Goal: Task Accomplishment & Management: Use online tool/utility

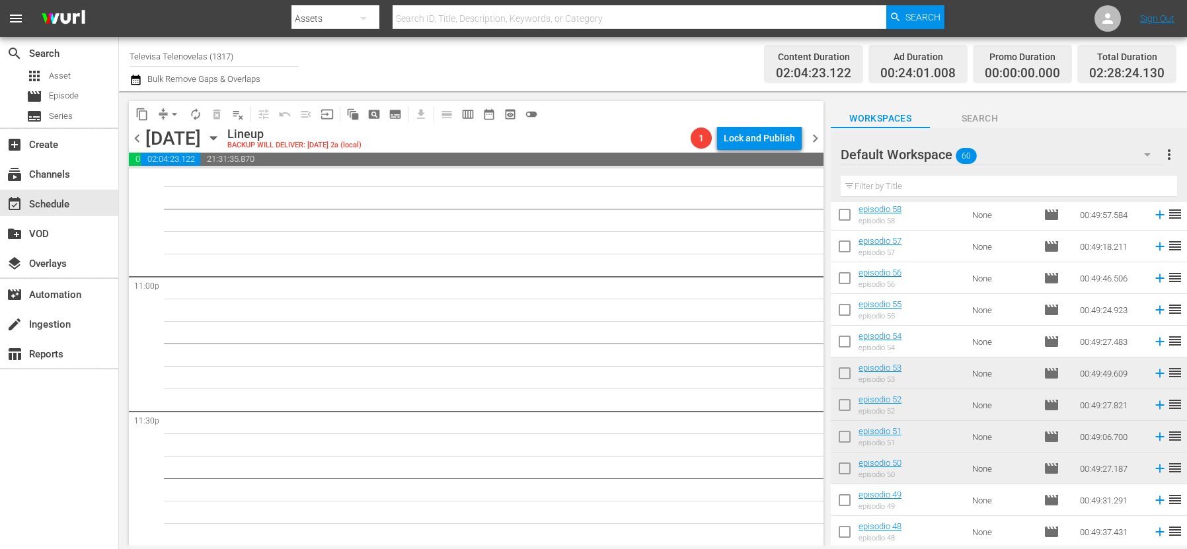
scroll to position [99, 0]
click at [1155, 344] on icon at bounding box center [1159, 342] width 9 height 9
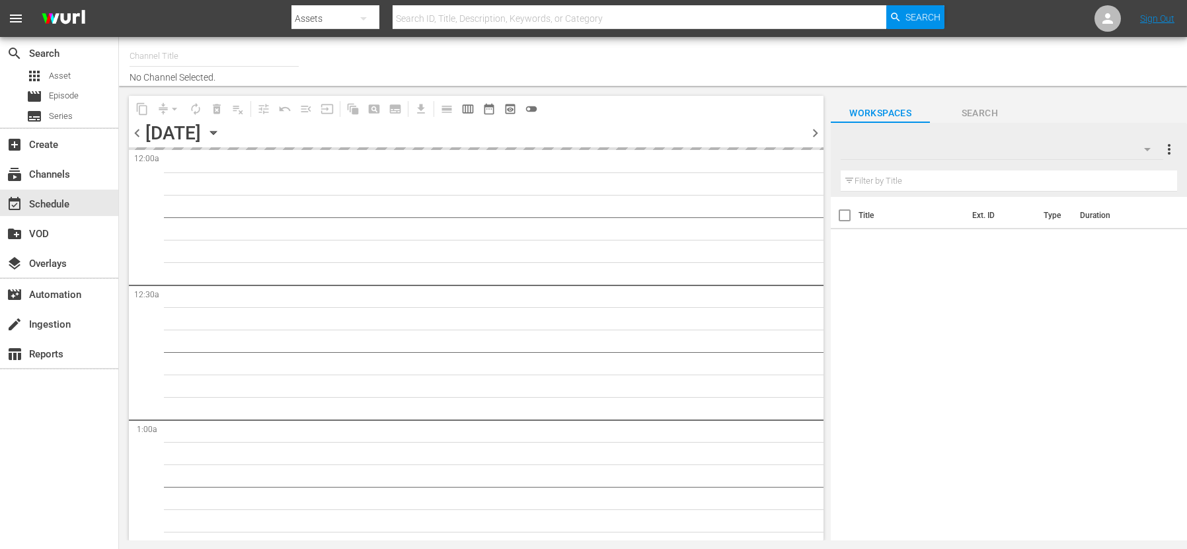
type input "Televisa Telenovelas (1317)"
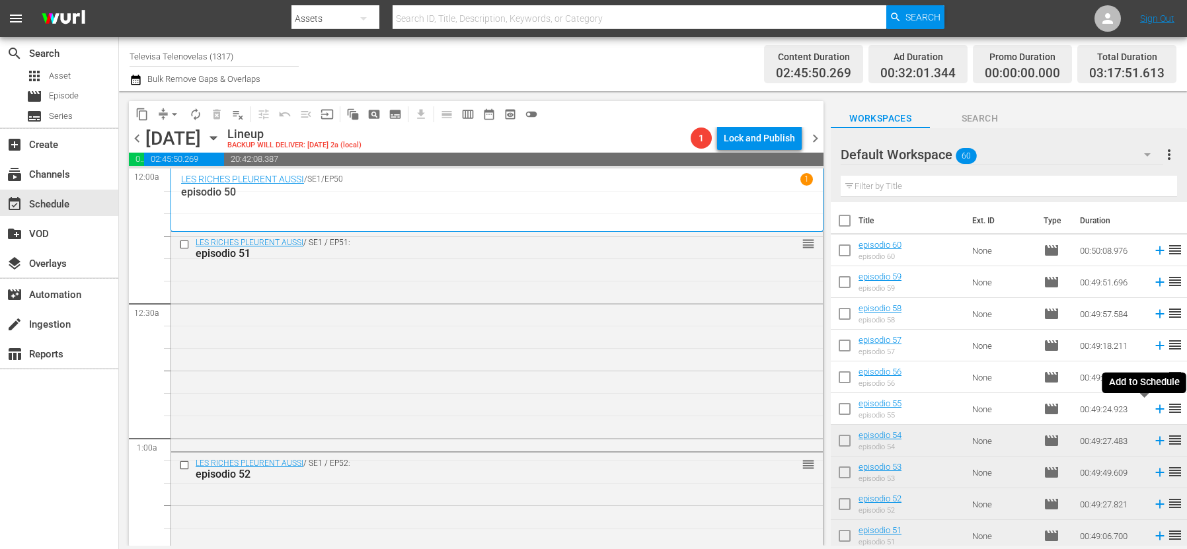
click at [1155, 408] on icon at bounding box center [1159, 409] width 9 height 9
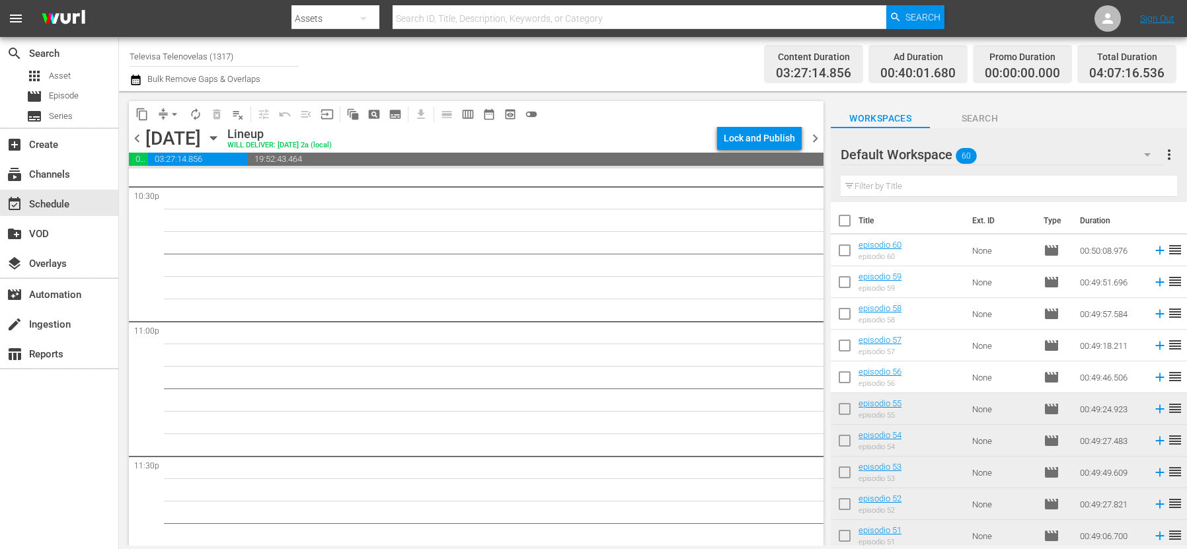
scroll to position [6094, 0]
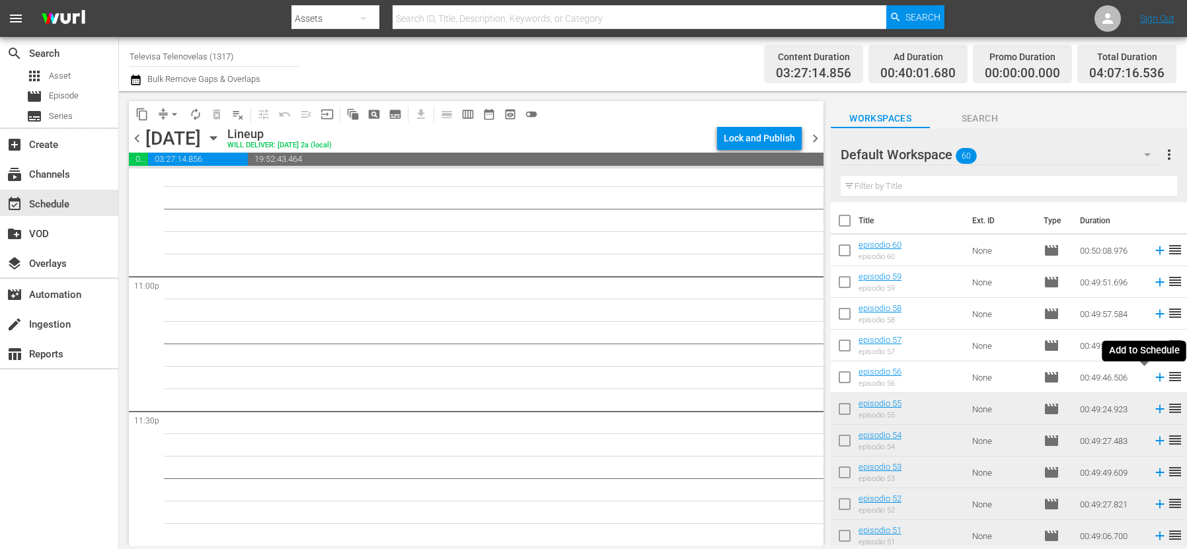
click at [1155, 378] on icon at bounding box center [1159, 377] width 9 height 9
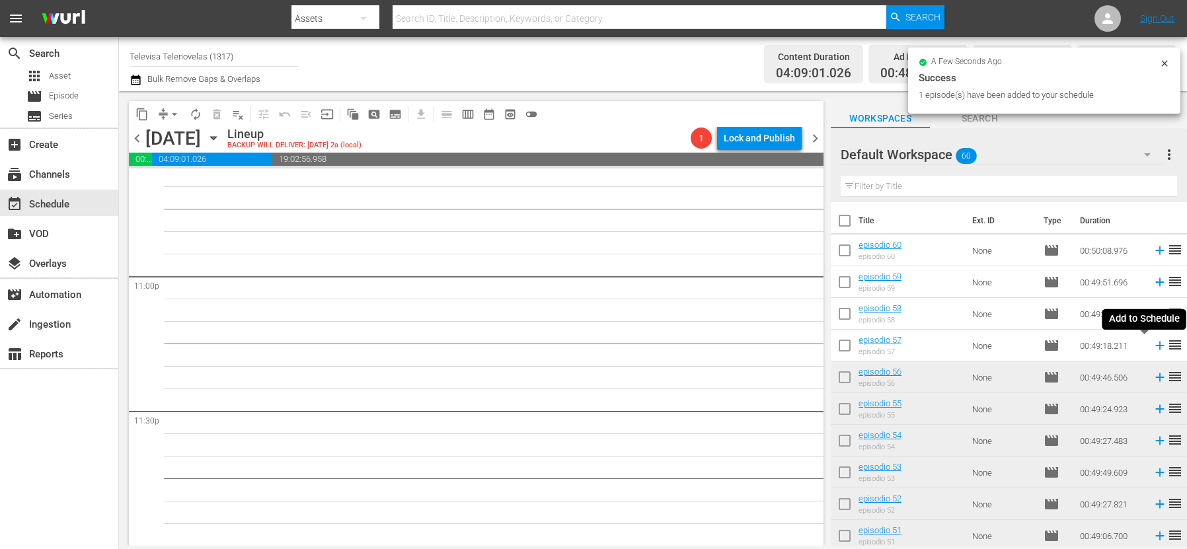
scroll to position [6071, 0]
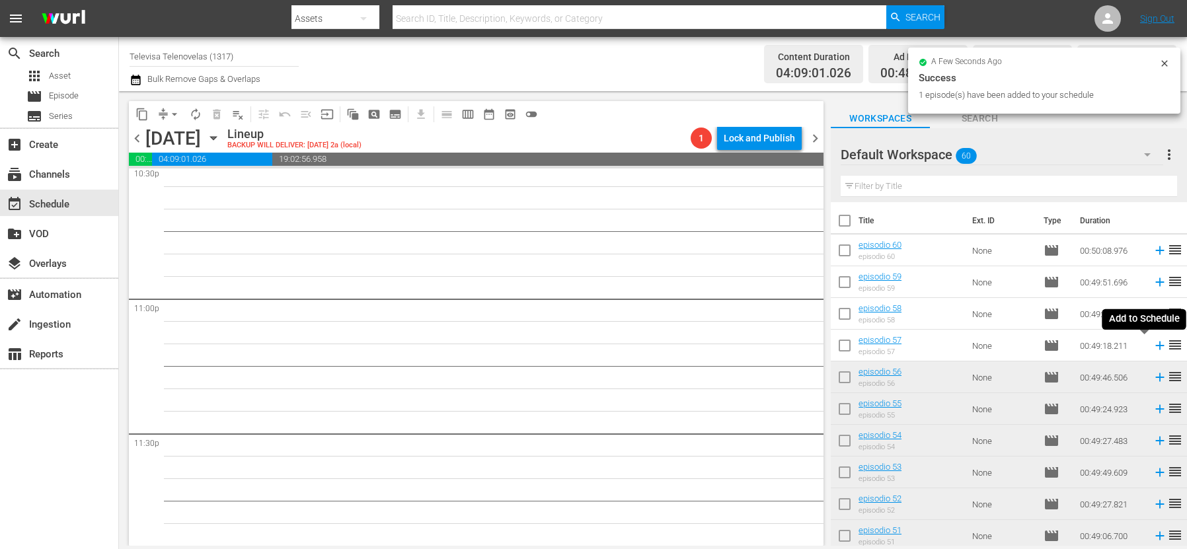
click at [1155, 344] on icon at bounding box center [1159, 346] width 9 height 9
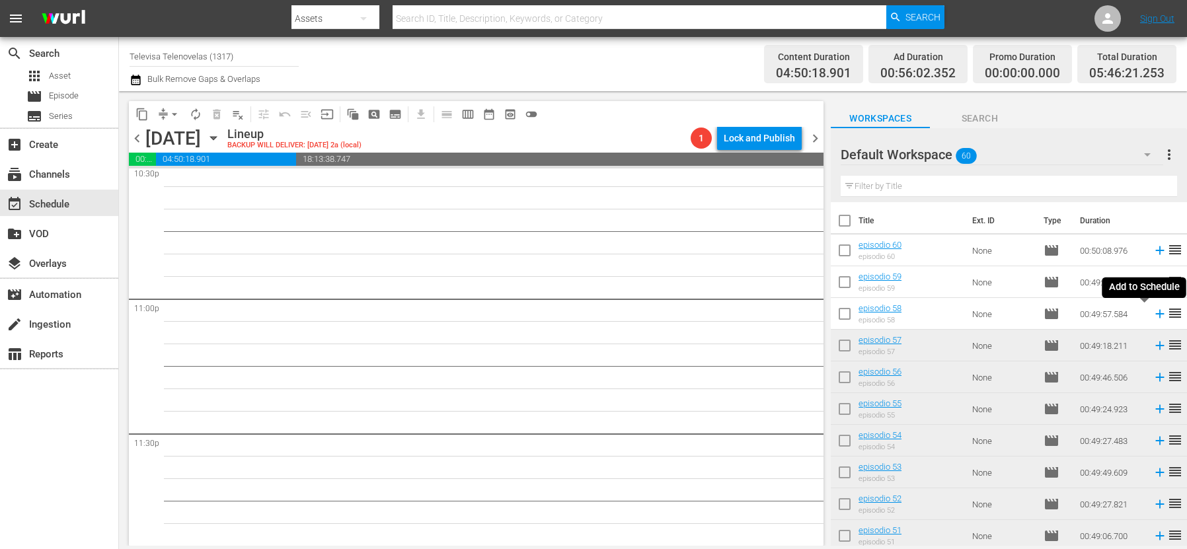
click at [1153, 315] on icon at bounding box center [1160, 314] width 15 height 15
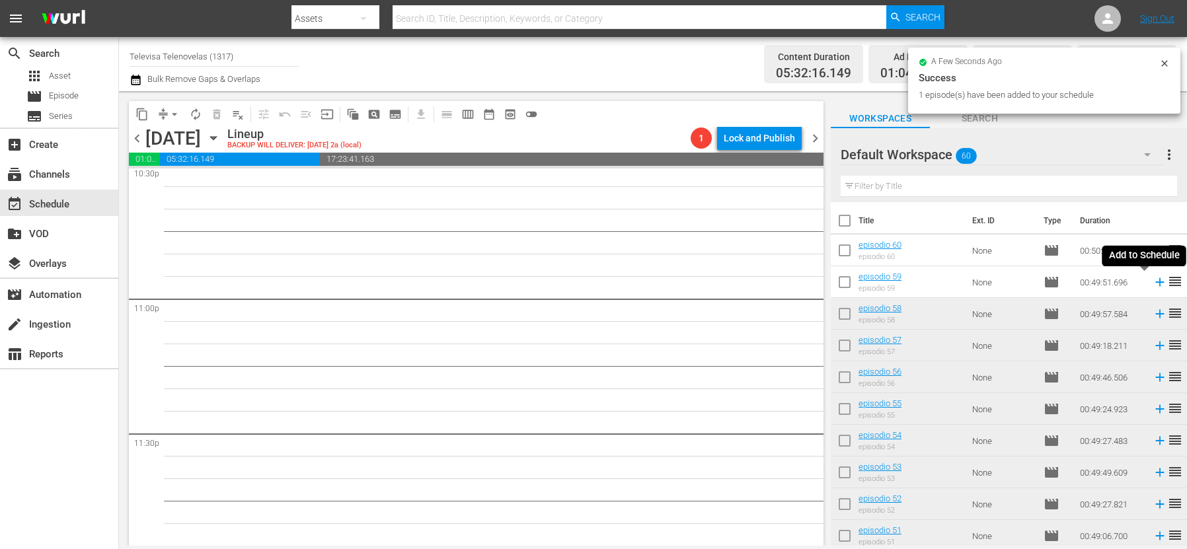
click at [1155, 282] on icon at bounding box center [1159, 282] width 9 height 9
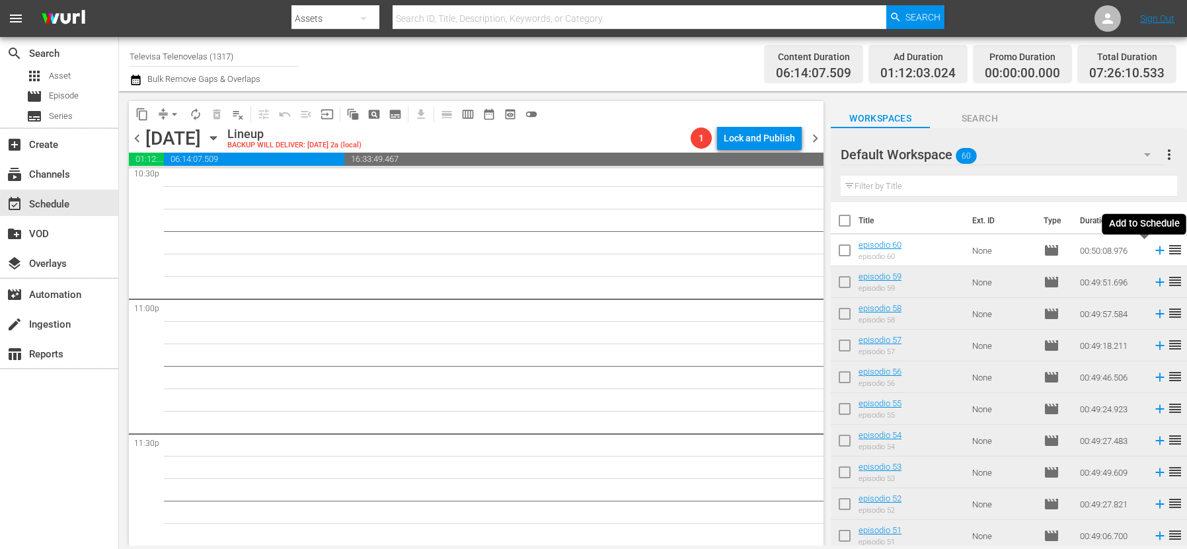
click at [1155, 250] on icon at bounding box center [1159, 251] width 9 height 9
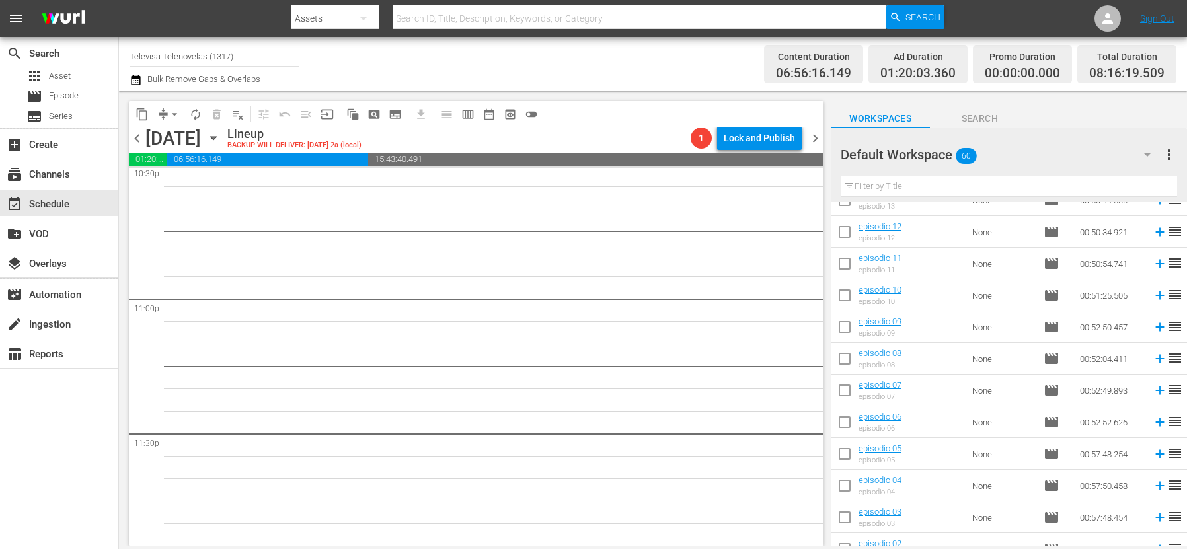
scroll to position [1590, 0]
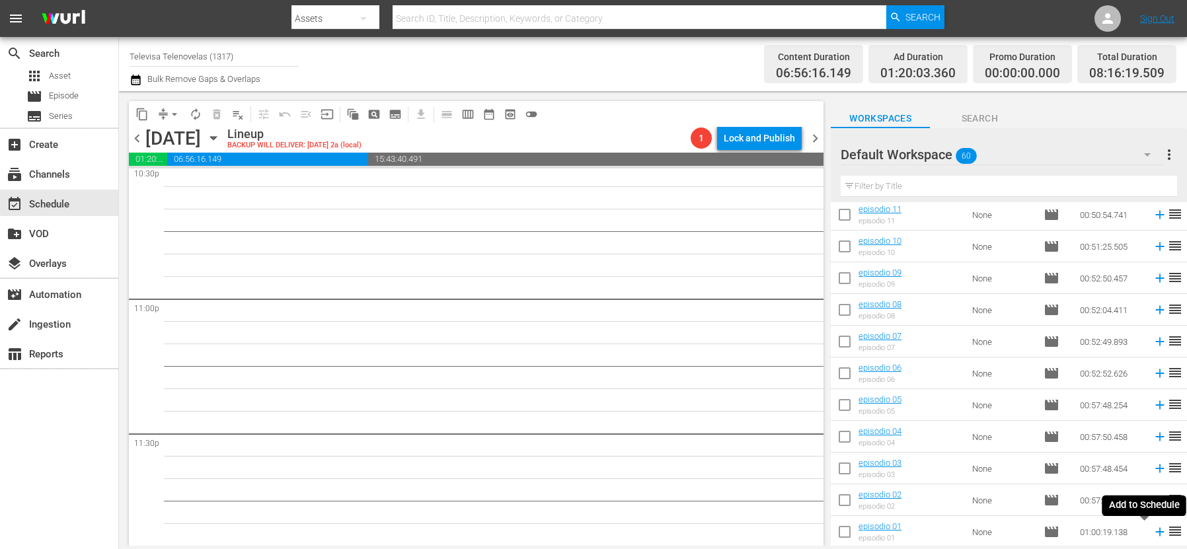
click at [1155, 533] on icon at bounding box center [1159, 532] width 9 height 9
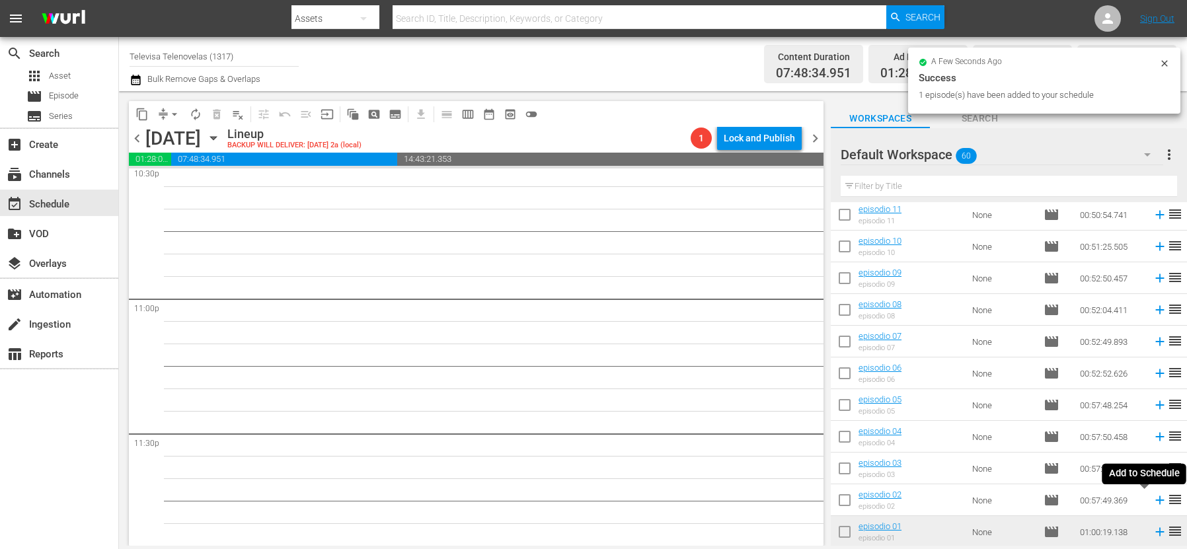
click at [1155, 502] on icon at bounding box center [1159, 500] width 9 height 9
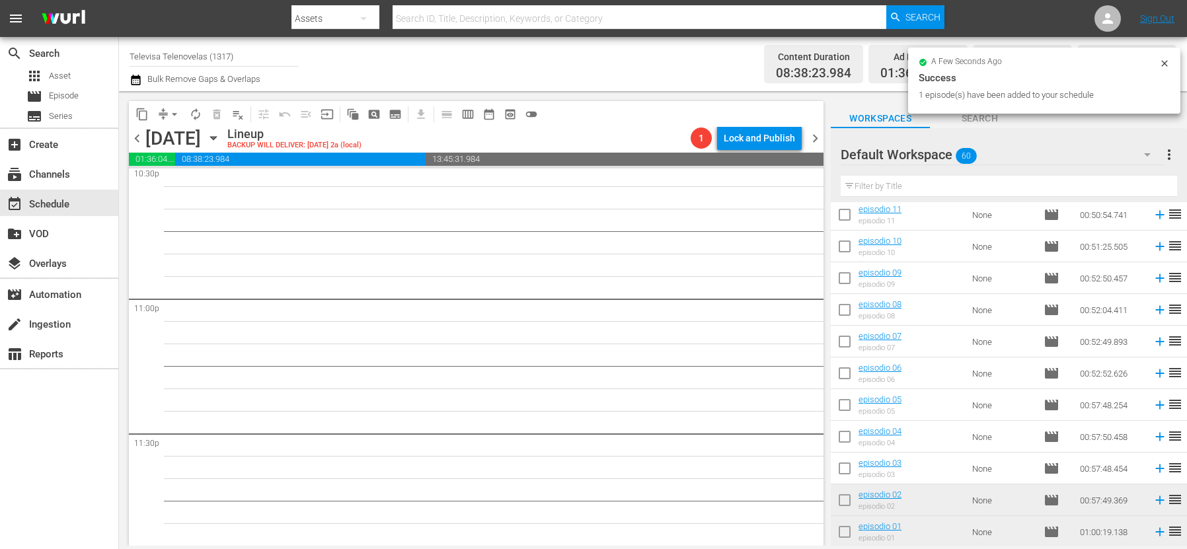
scroll to position [6049, 0]
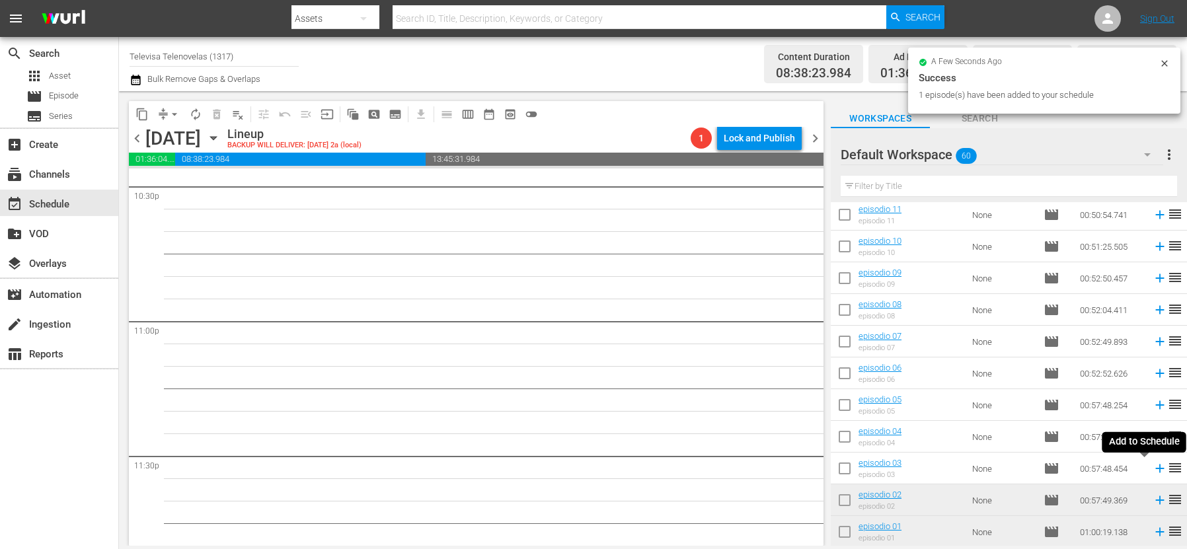
click at [1155, 470] on icon at bounding box center [1159, 469] width 9 height 9
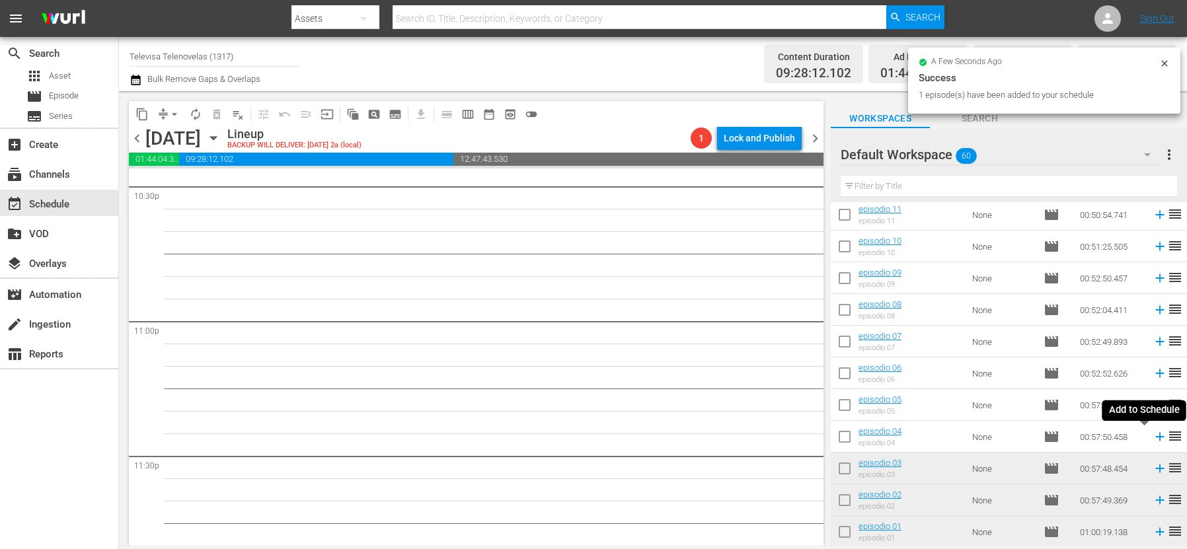
scroll to position [6026, 0]
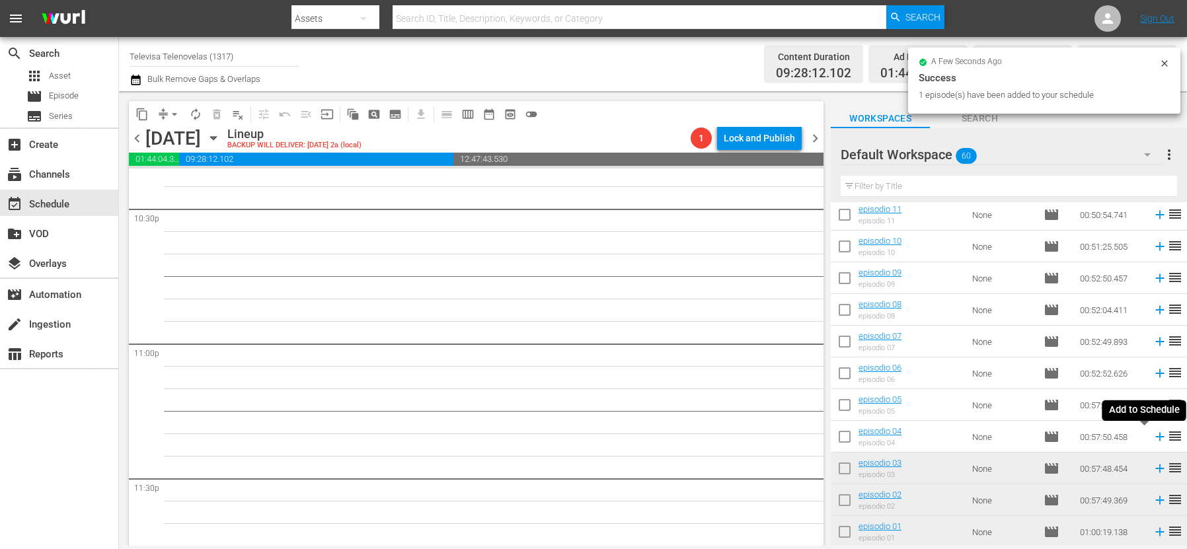
click at [1155, 436] on icon at bounding box center [1159, 437] width 9 height 9
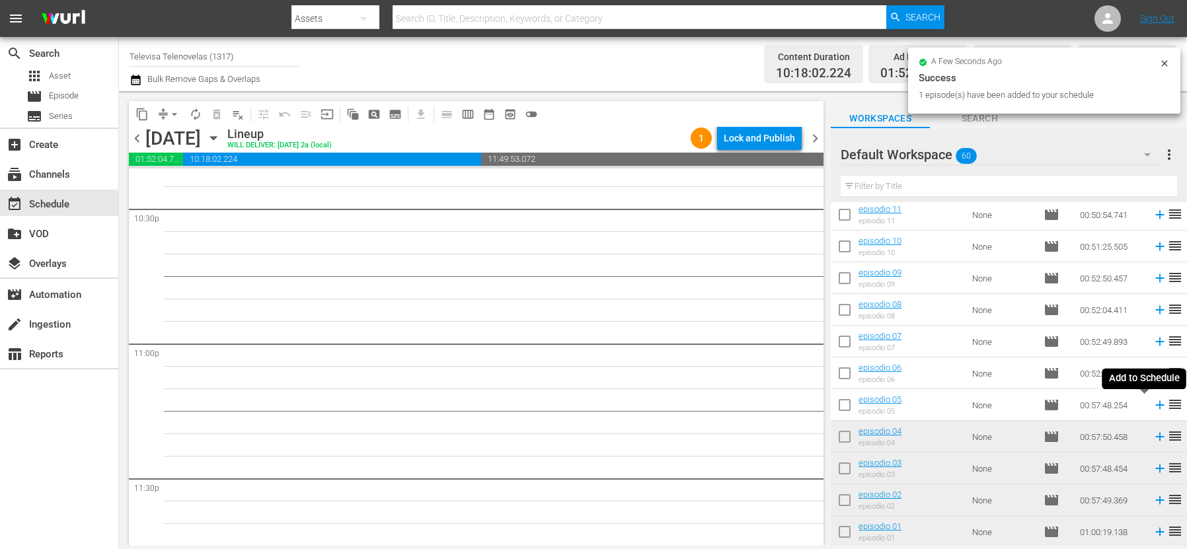
click at [1155, 405] on icon at bounding box center [1159, 405] width 9 height 9
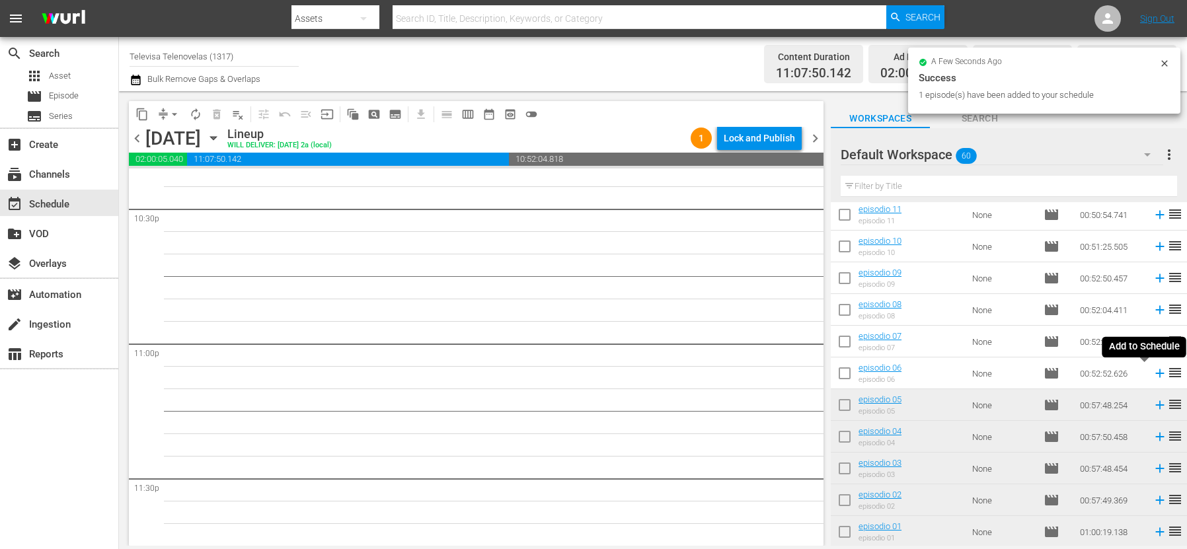
scroll to position [6004, 0]
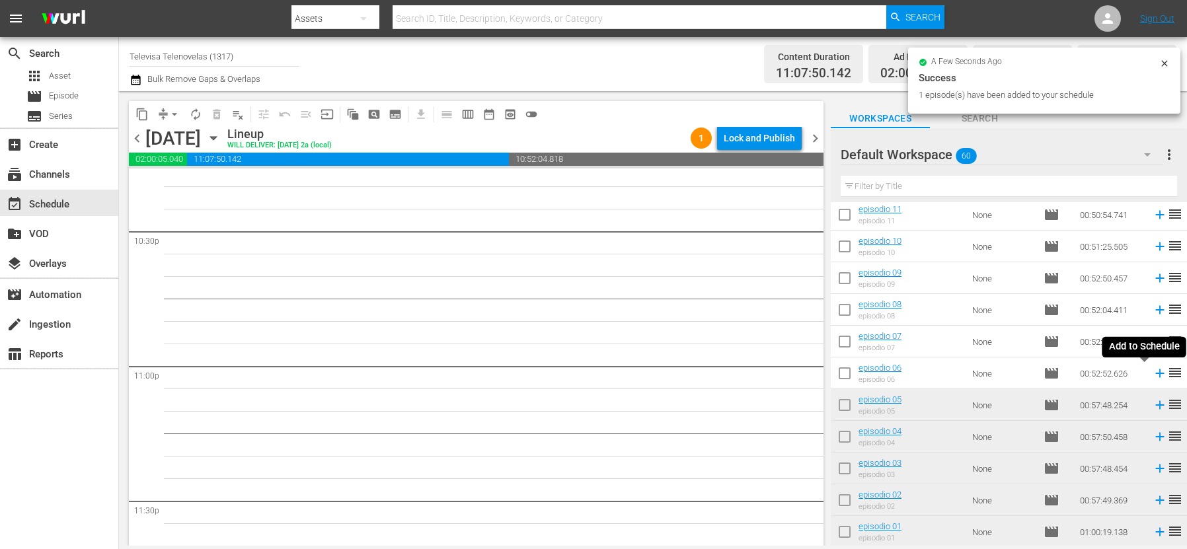
click at [1155, 374] on icon at bounding box center [1159, 373] width 9 height 9
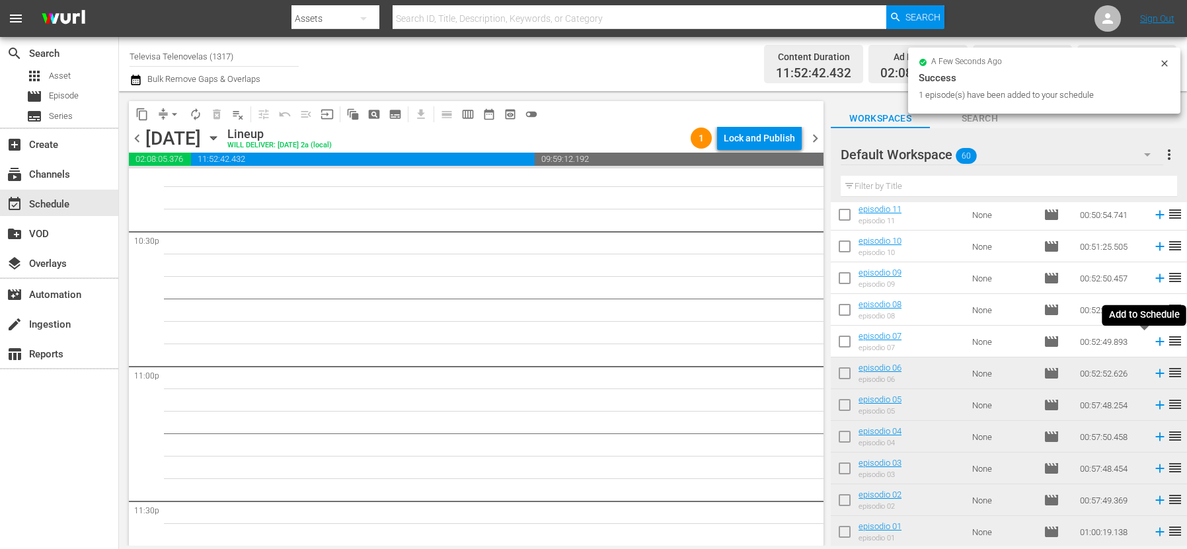
click at [1155, 342] on icon at bounding box center [1159, 342] width 9 height 9
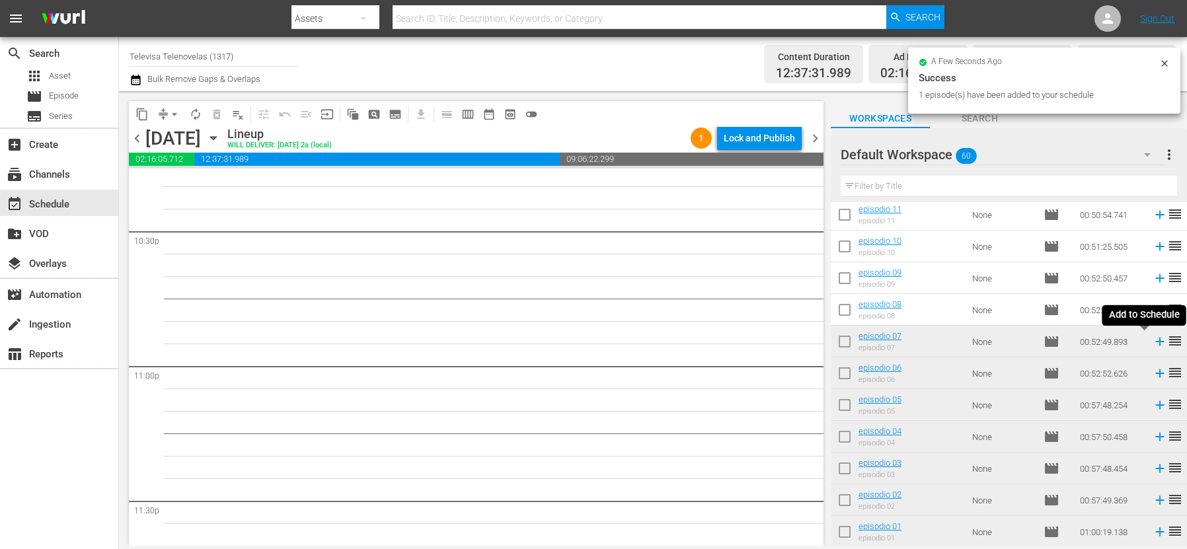
scroll to position [5982, 0]
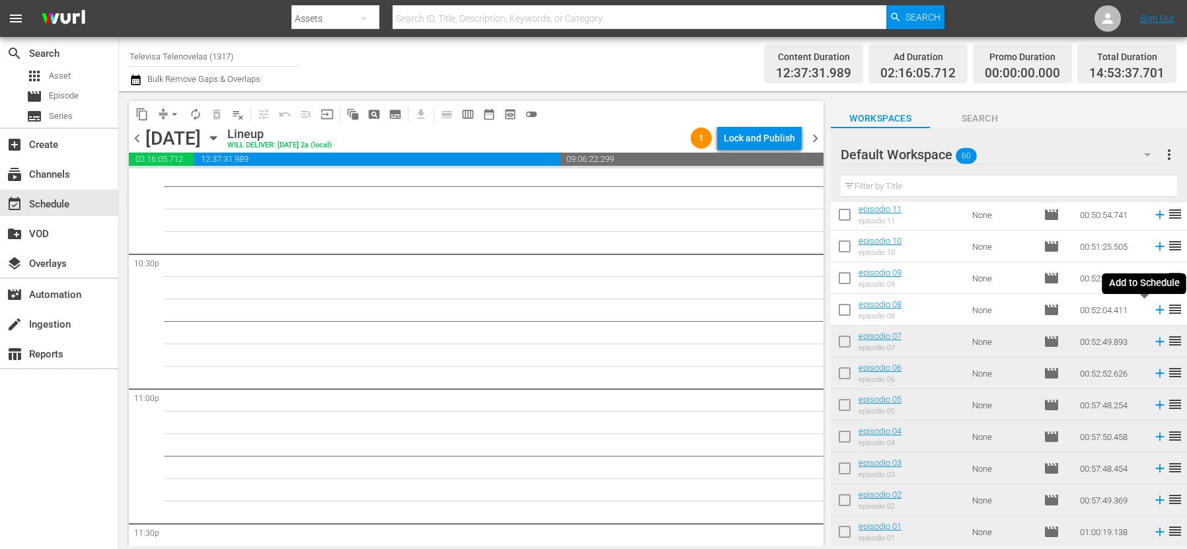
click at [1155, 312] on icon at bounding box center [1159, 310] width 9 height 9
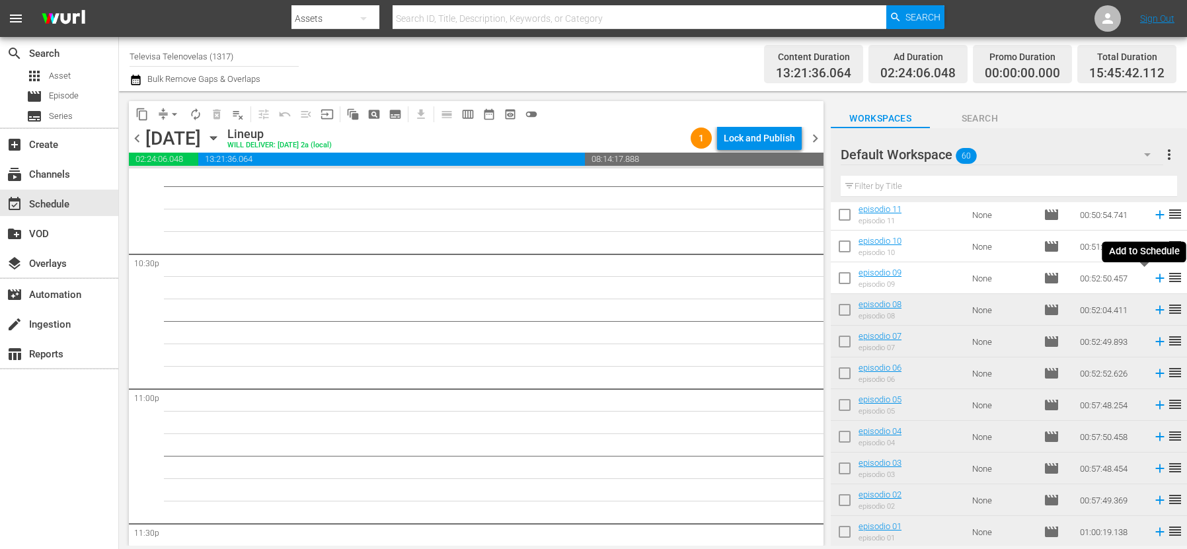
click at [1155, 280] on icon at bounding box center [1159, 278] width 9 height 9
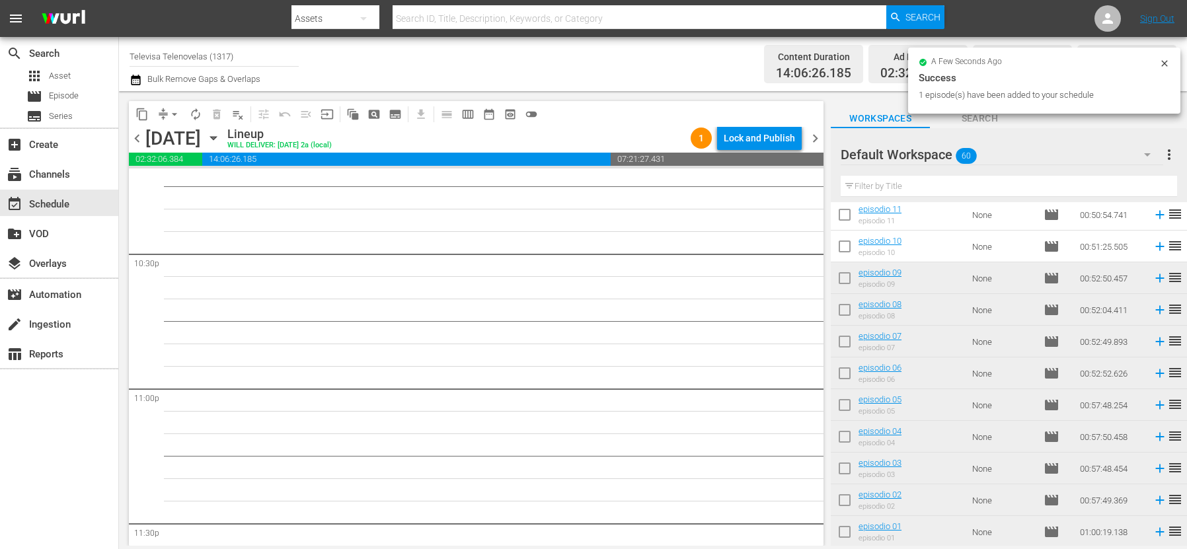
scroll to position [5959, 0]
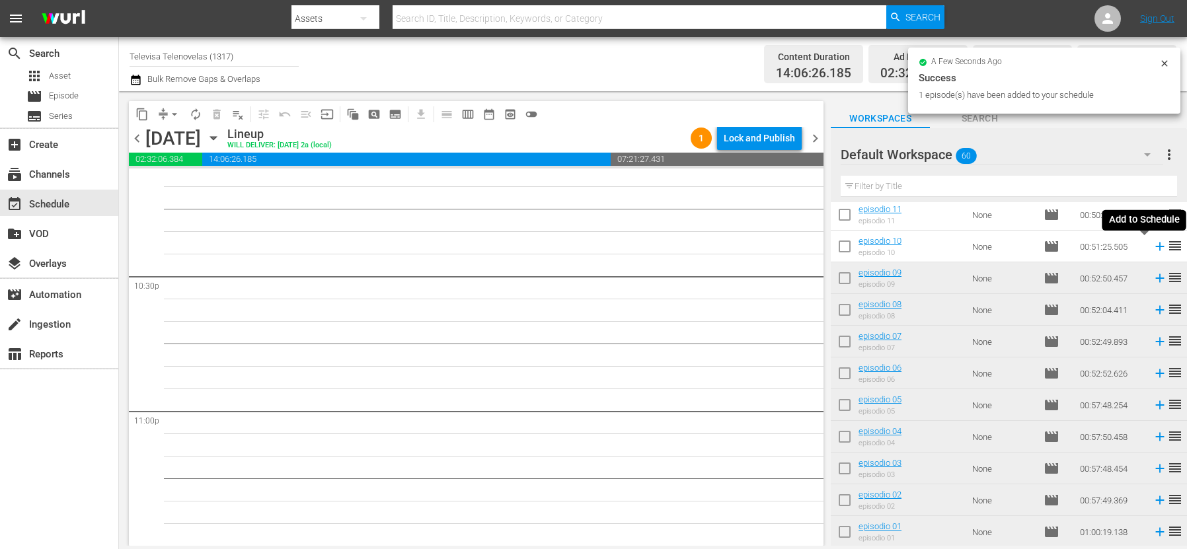
click at [1153, 245] on icon at bounding box center [1160, 246] width 15 height 15
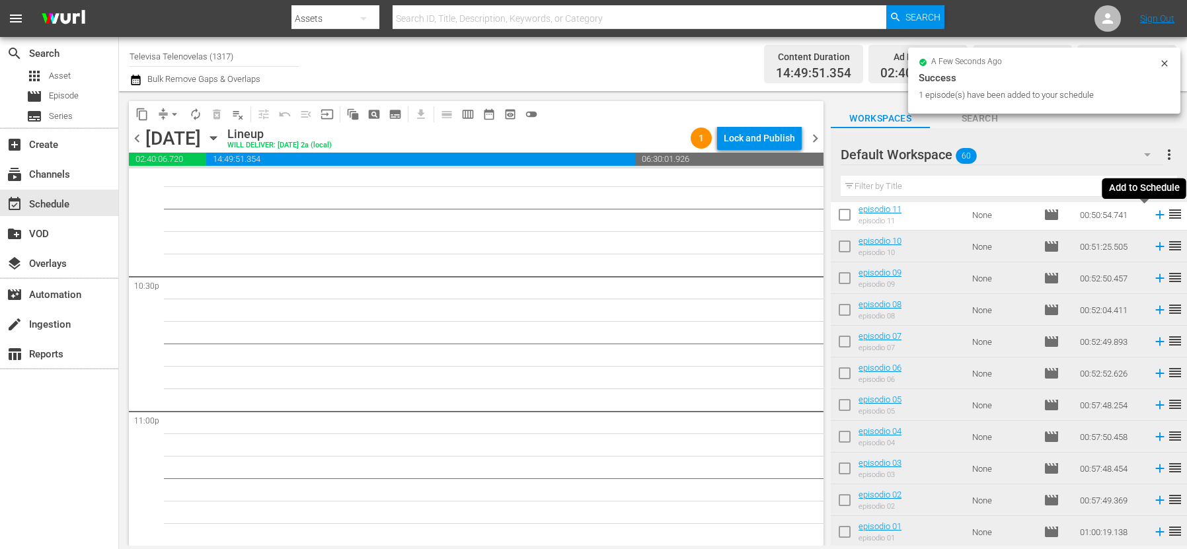
click at [1155, 214] on icon at bounding box center [1159, 215] width 9 height 9
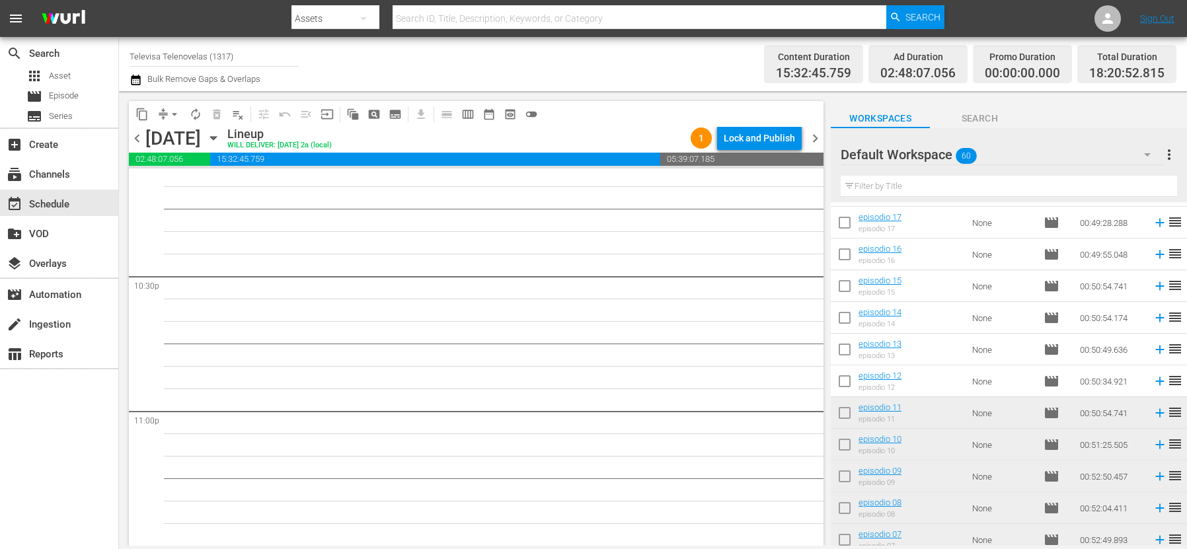
scroll to position [1293, 0]
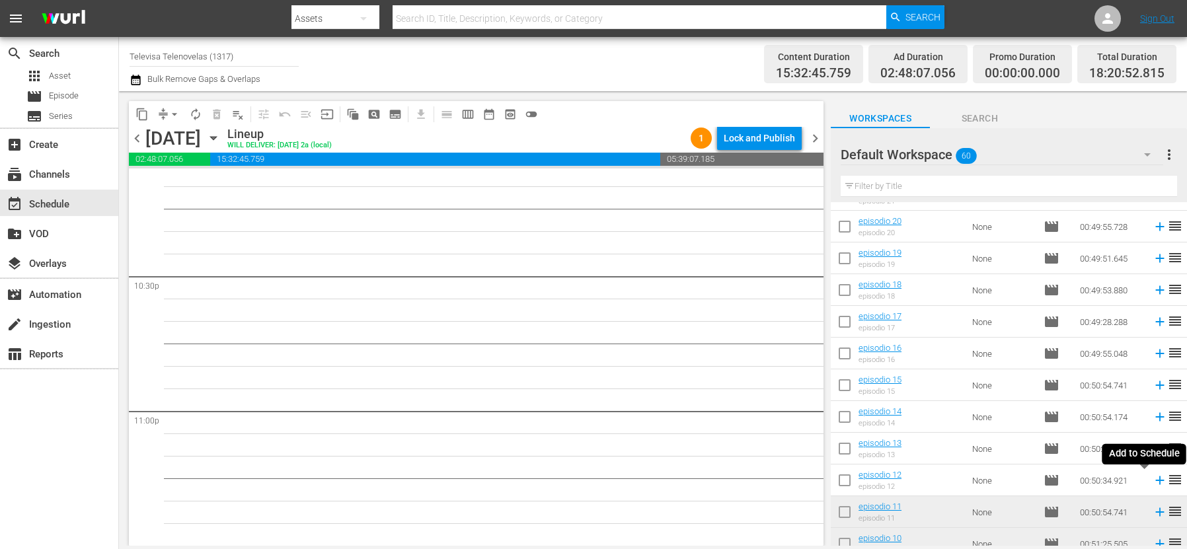
click at [1153, 482] on icon at bounding box center [1160, 480] width 15 height 15
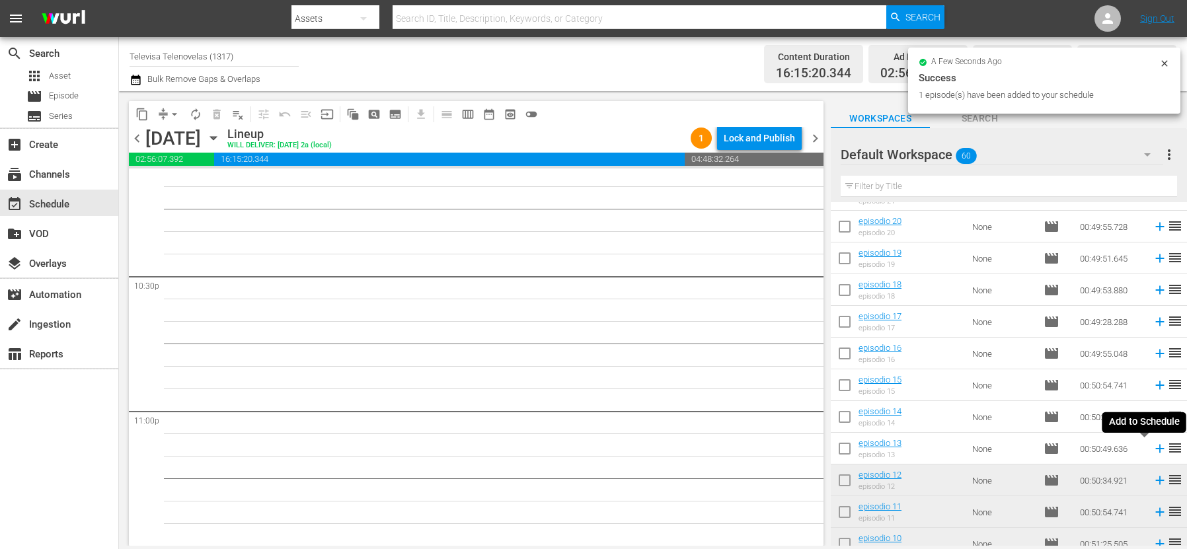
click at [1155, 450] on icon at bounding box center [1159, 449] width 9 height 9
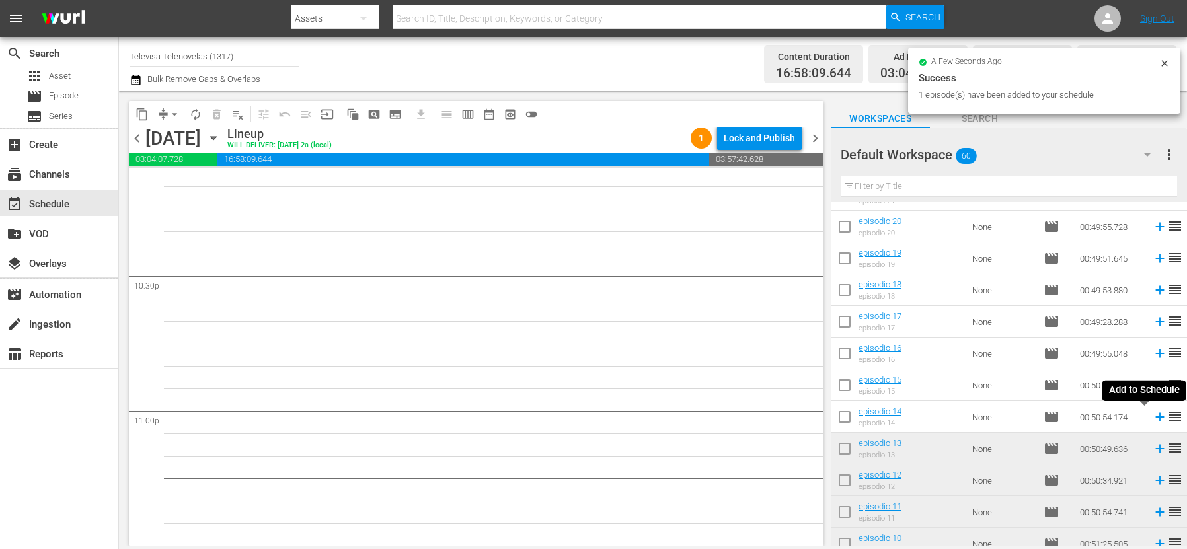
scroll to position [5937, 0]
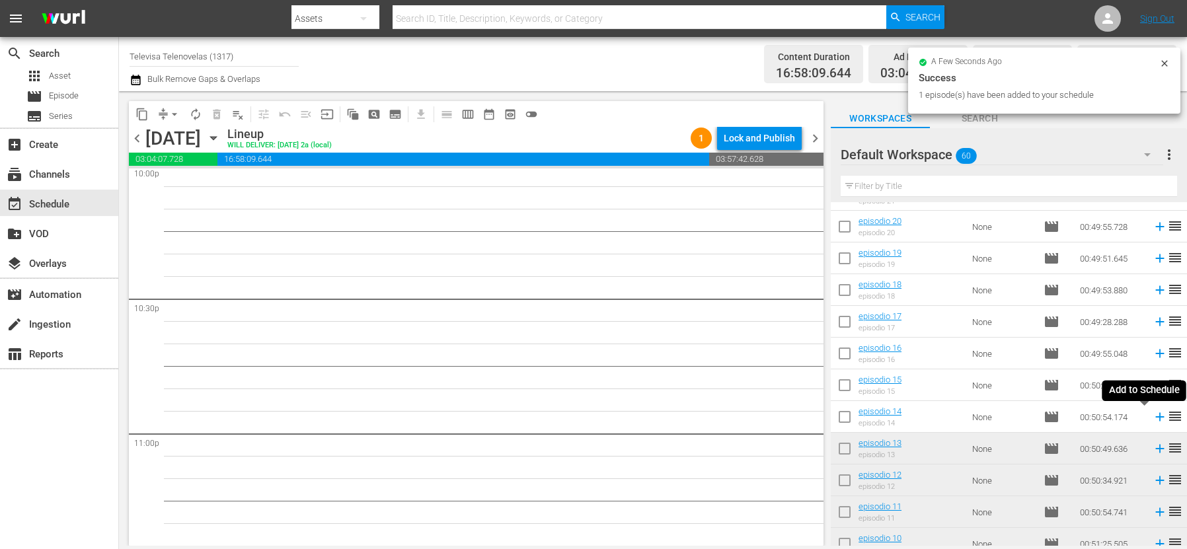
click at [1153, 419] on icon at bounding box center [1160, 417] width 15 height 15
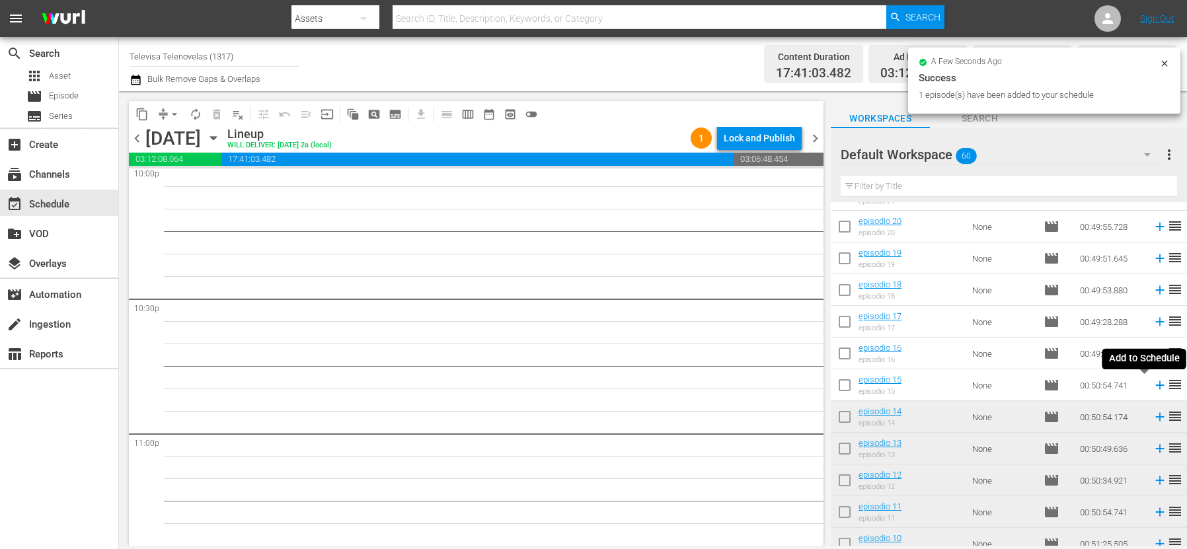
scroll to position [5914, 0]
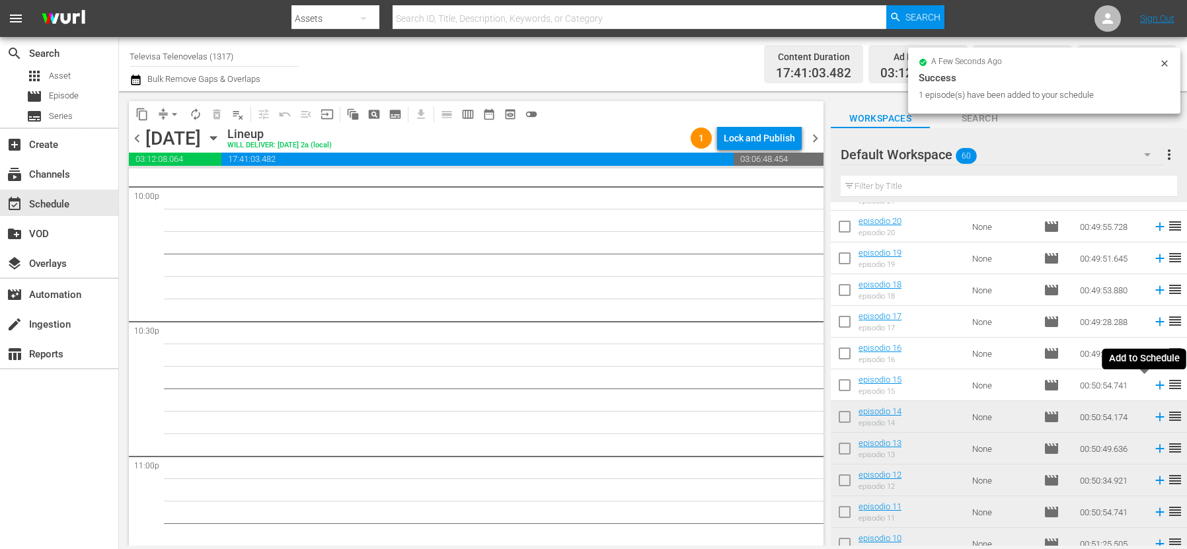
click at [1155, 386] on icon at bounding box center [1159, 385] width 9 height 9
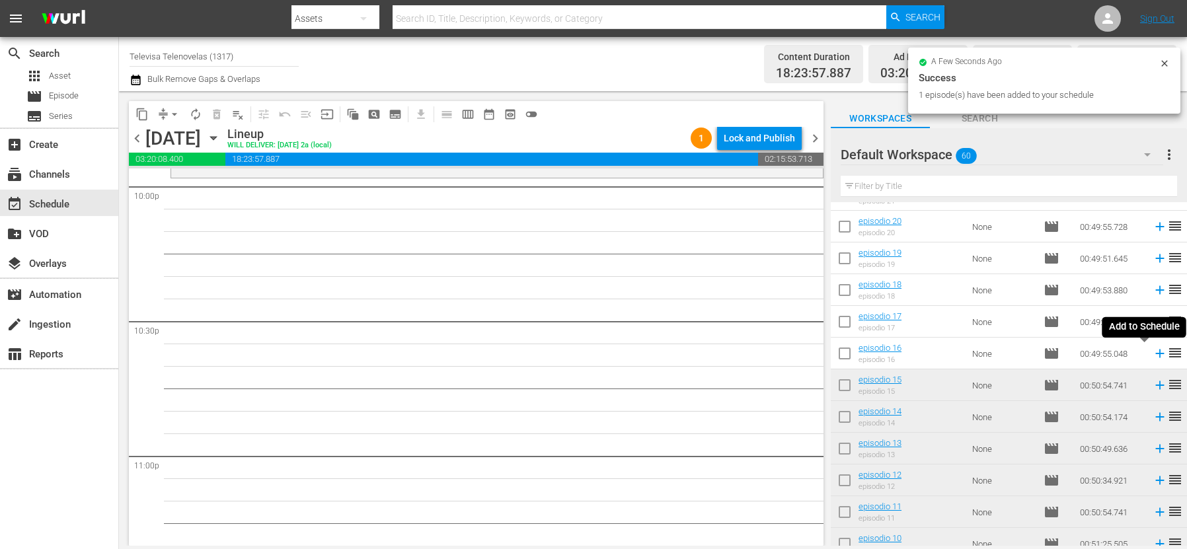
click at [1153, 353] on icon at bounding box center [1160, 353] width 15 height 15
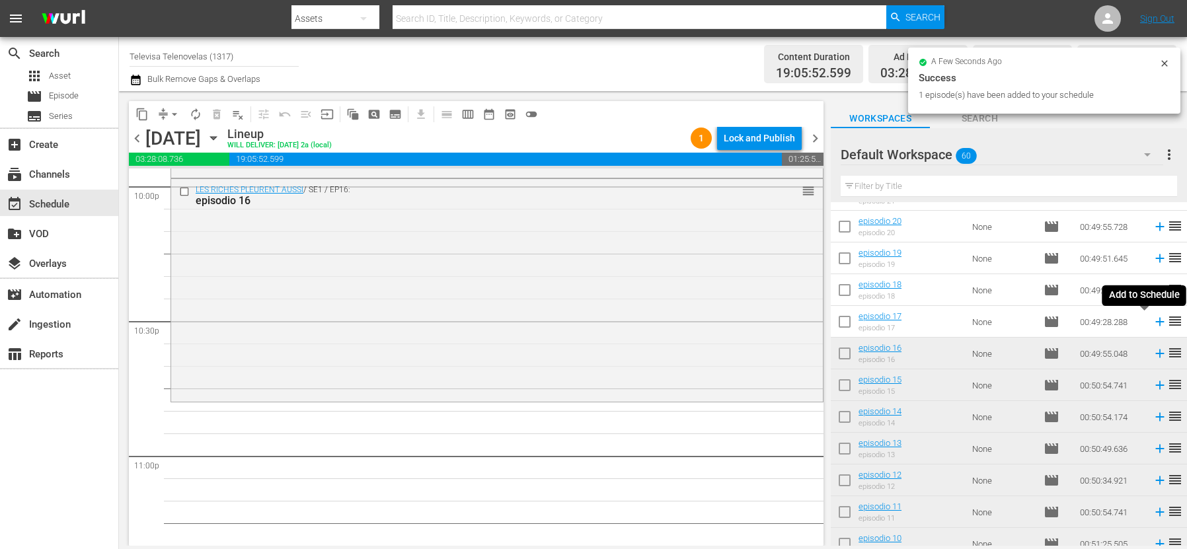
click at [1155, 321] on icon at bounding box center [1159, 322] width 9 height 9
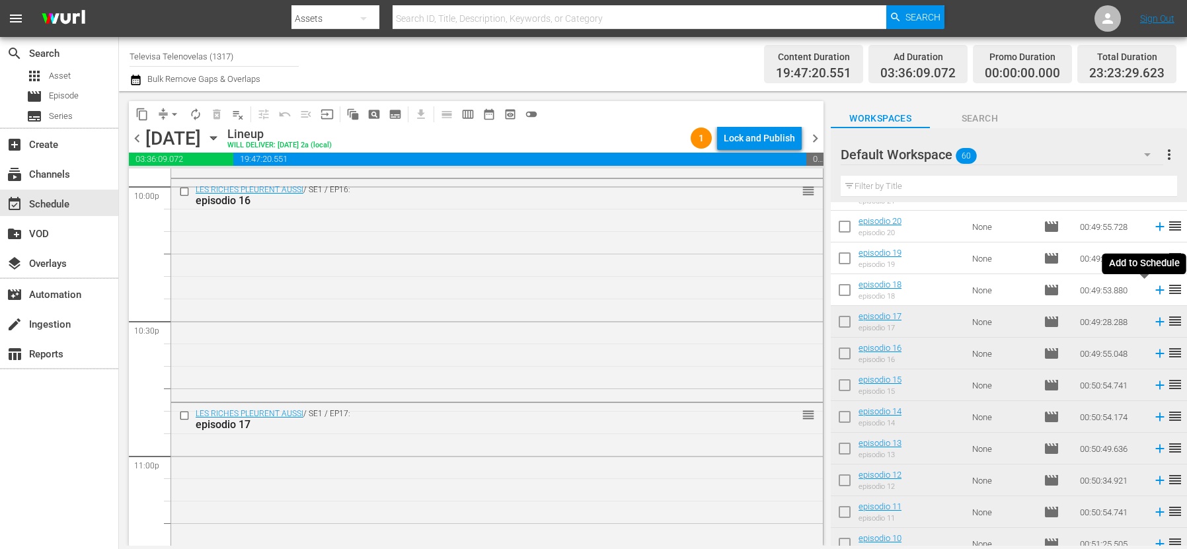
click at [1153, 293] on icon at bounding box center [1160, 290] width 15 height 15
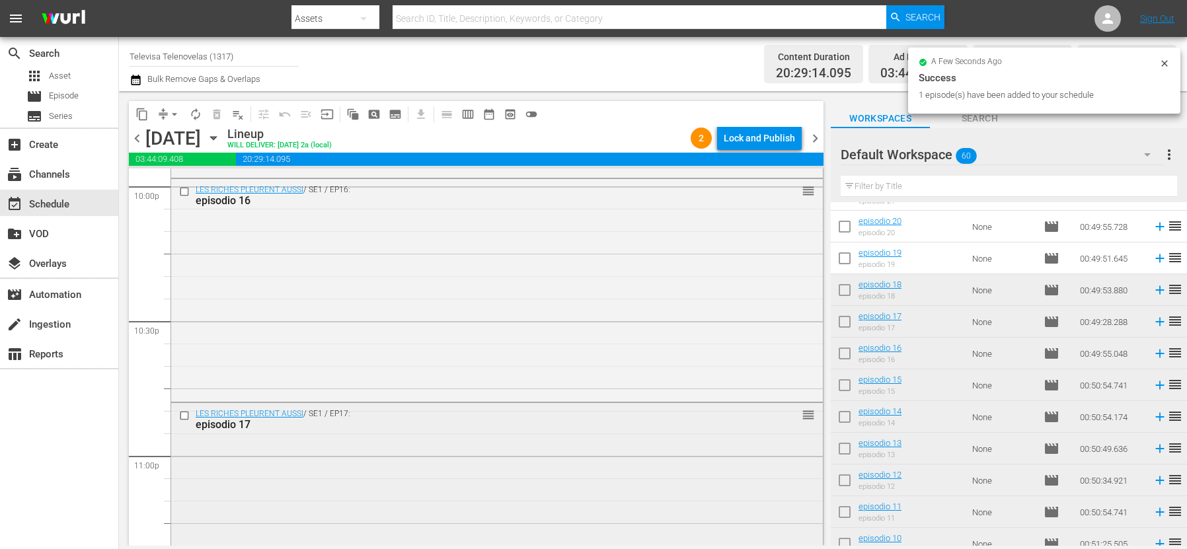
scroll to position [6217, 0]
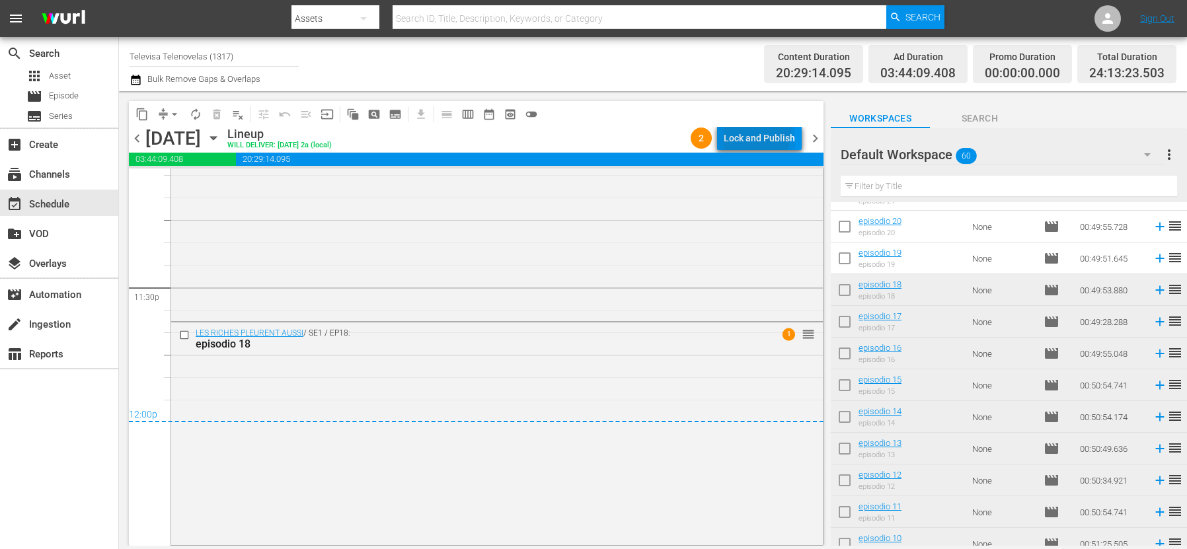
click at [747, 131] on div "Lock and Publish" at bounding box center [759, 138] width 71 height 24
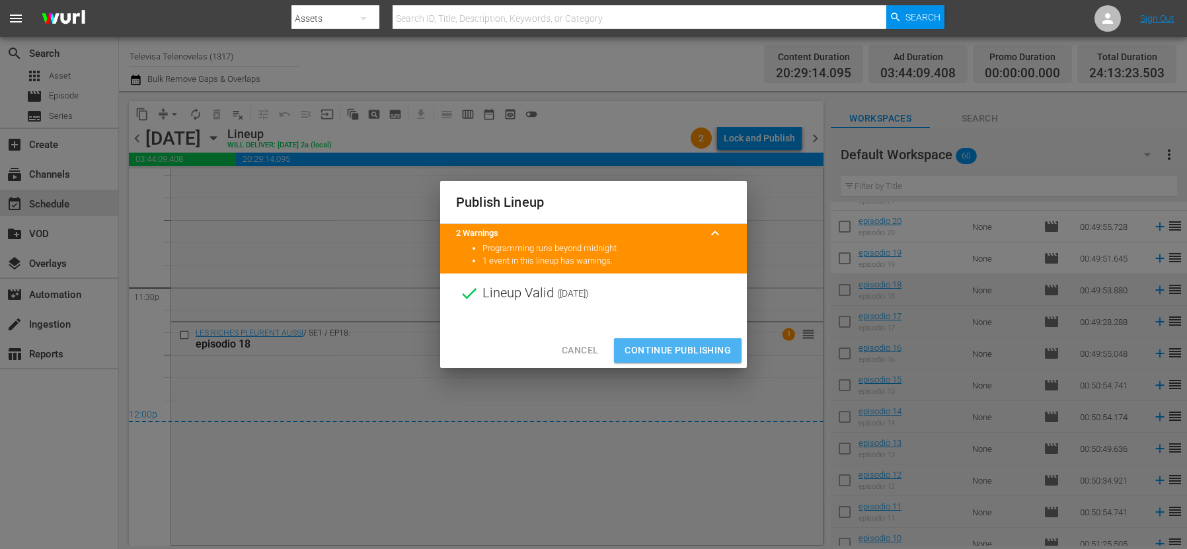
click at [660, 346] on span "Continue Publishing" at bounding box center [678, 350] width 106 height 17
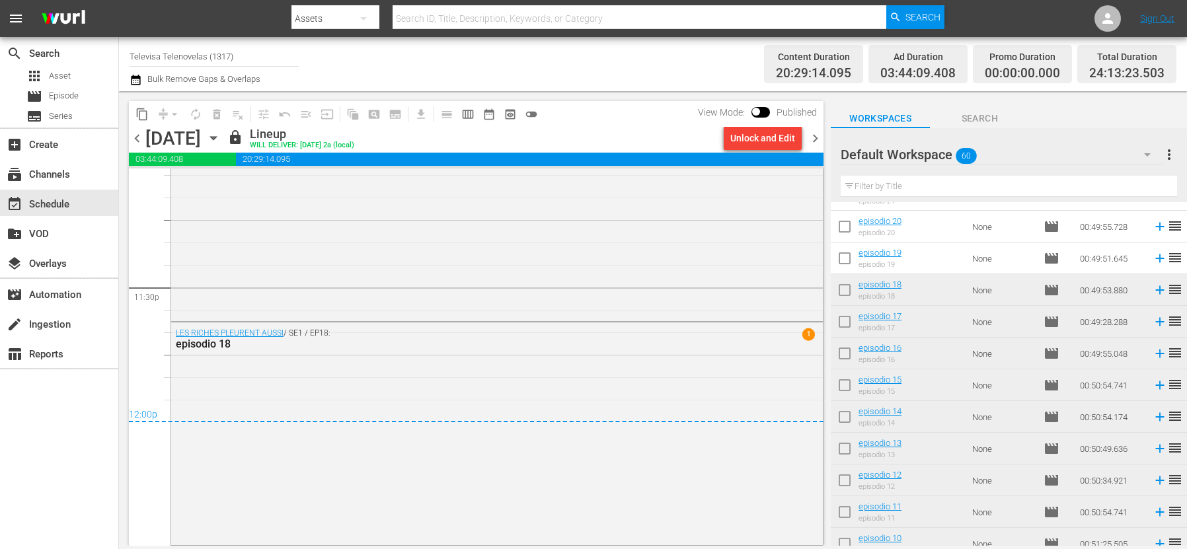
click at [221, 136] on icon "button" at bounding box center [213, 138] width 15 height 15
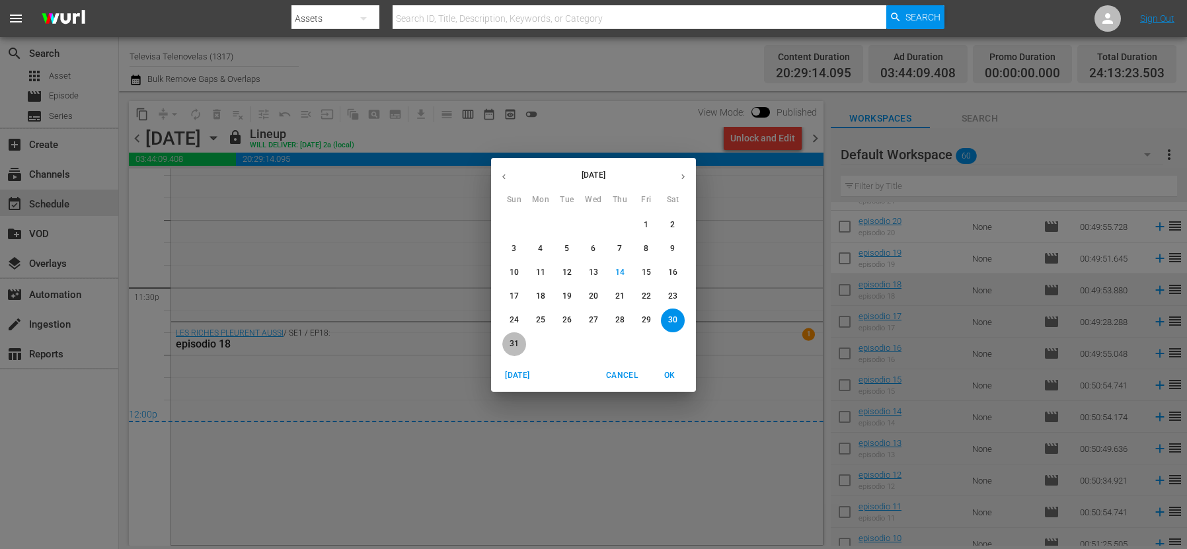
click at [515, 345] on p "31" at bounding box center [514, 343] width 9 height 11
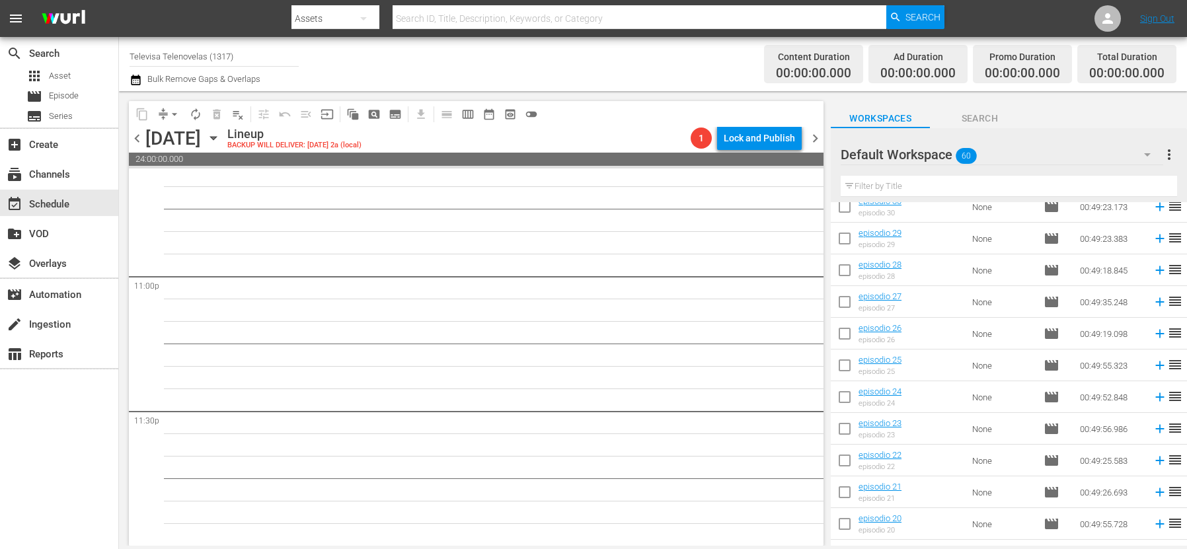
scroll to position [1094, 0]
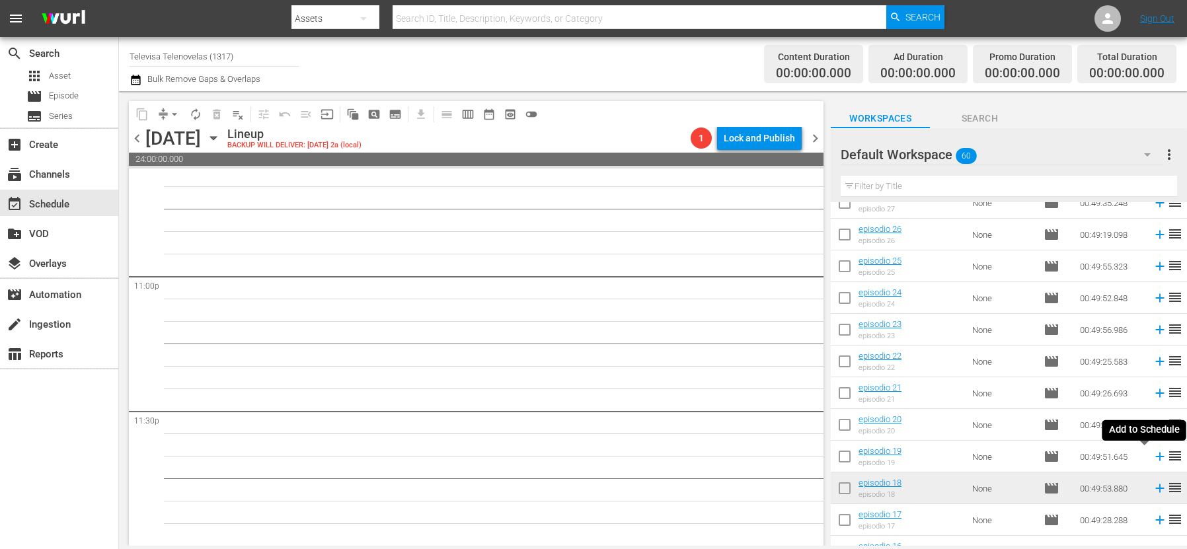
click at [1153, 456] on icon at bounding box center [1160, 456] width 15 height 15
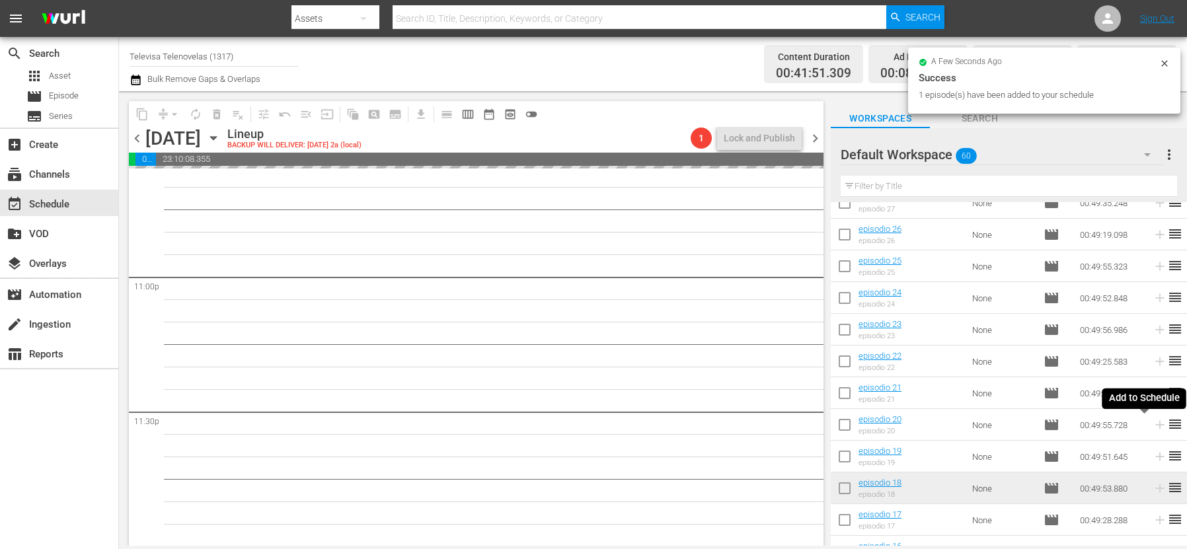
scroll to position [6094, 0]
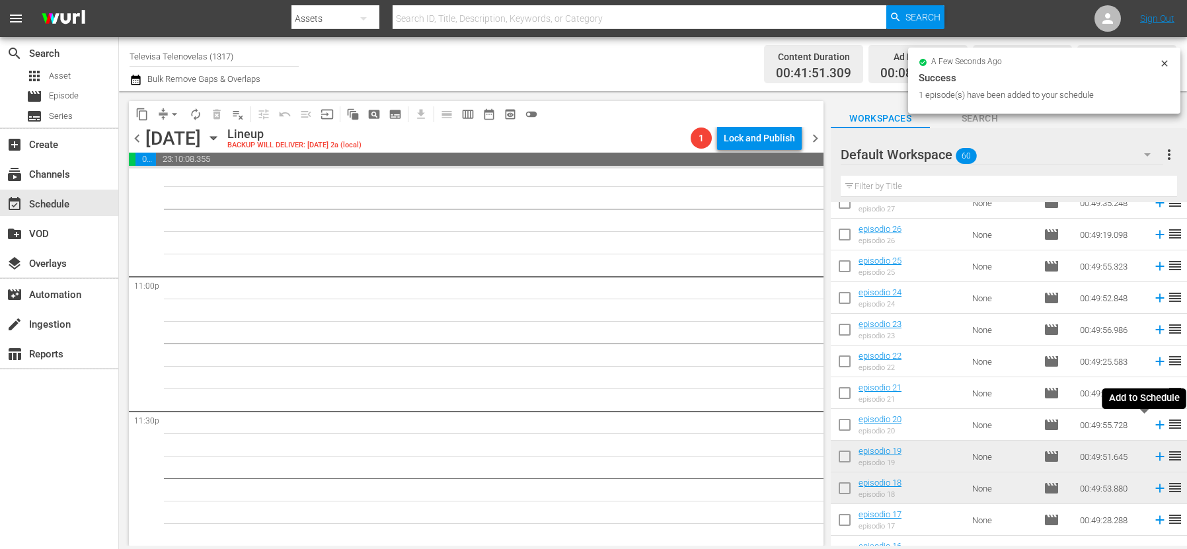
click at [1155, 425] on icon at bounding box center [1159, 425] width 9 height 9
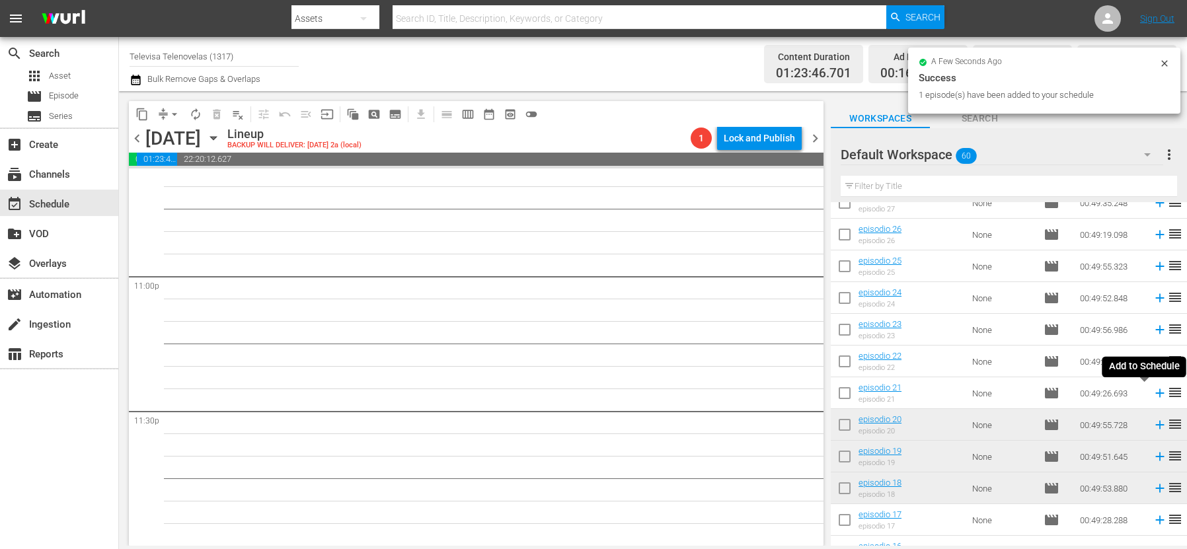
click at [1153, 395] on icon at bounding box center [1160, 393] width 15 height 15
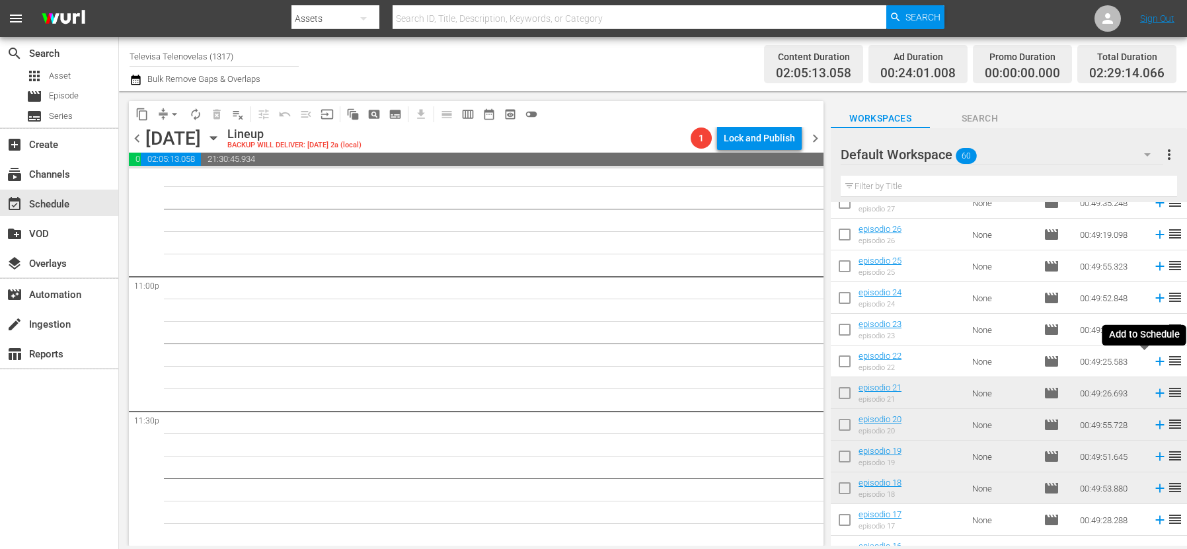
click at [1153, 364] on icon at bounding box center [1160, 361] width 15 height 15
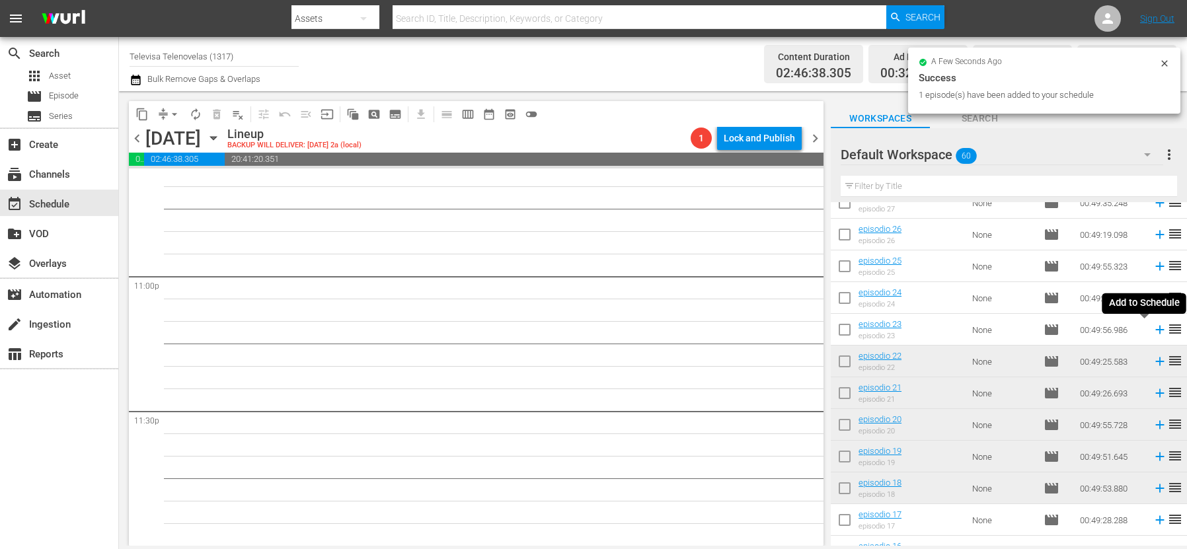
click at [1153, 331] on icon at bounding box center [1160, 330] width 15 height 15
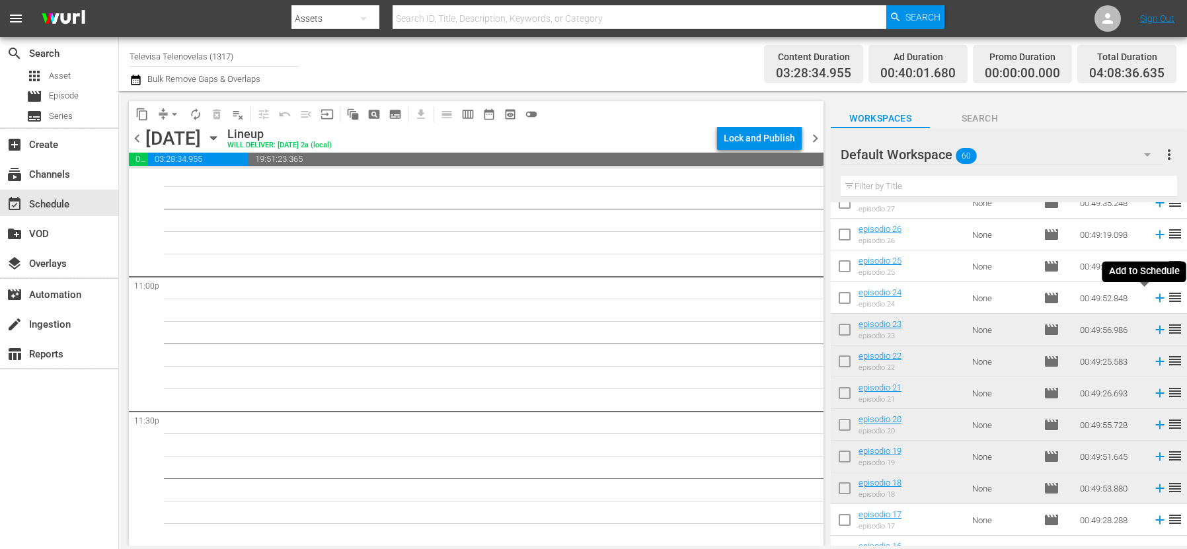
click at [1153, 299] on icon at bounding box center [1160, 298] width 15 height 15
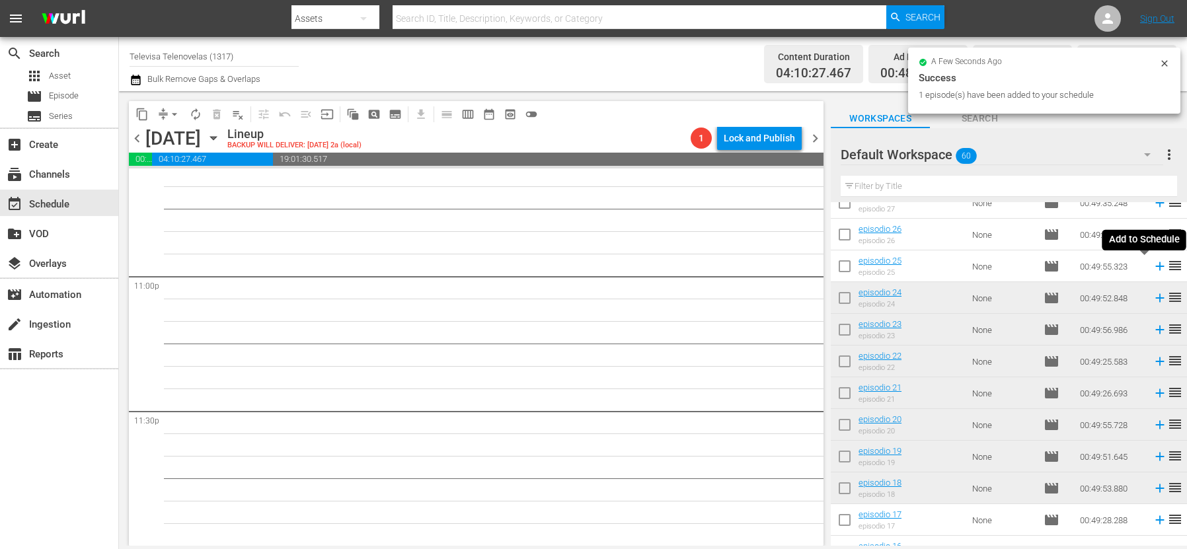
click at [1153, 265] on icon at bounding box center [1160, 266] width 15 height 15
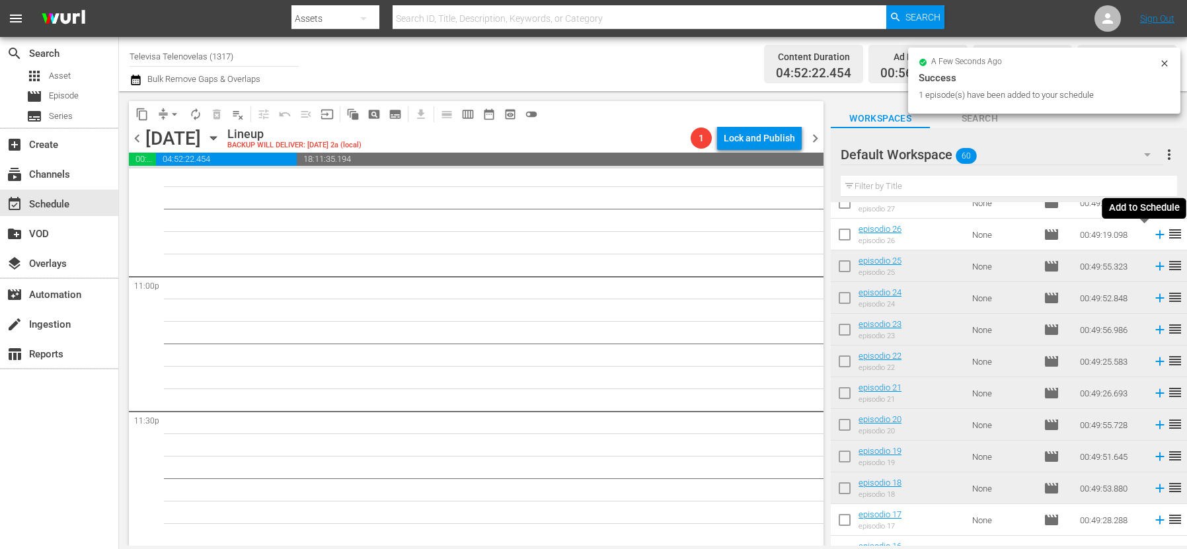
click at [1153, 236] on icon at bounding box center [1160, 234] width 15 height 15
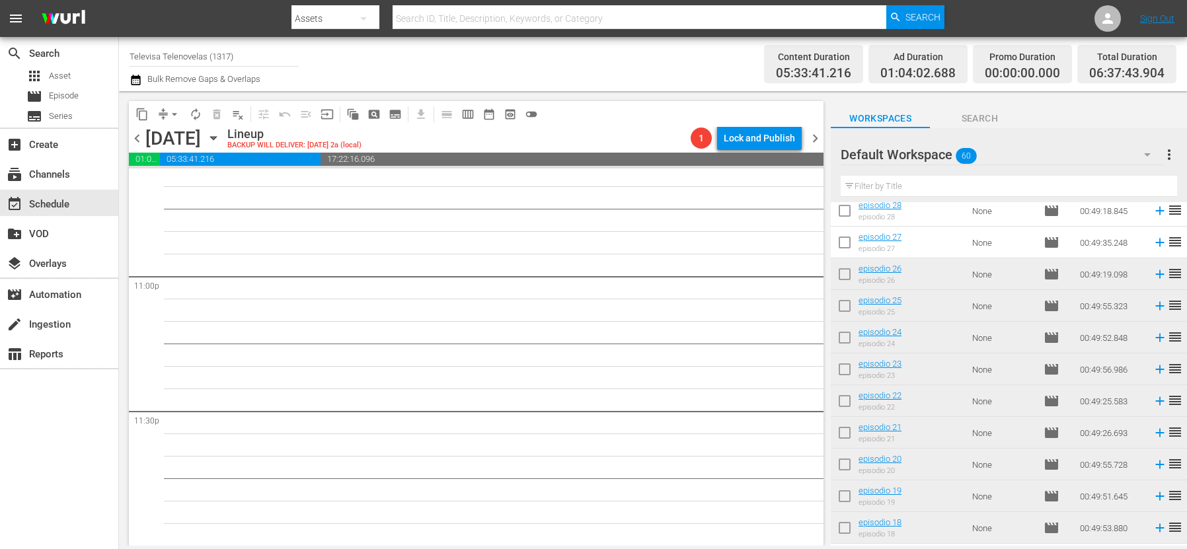
scroll to position [1015, 0]
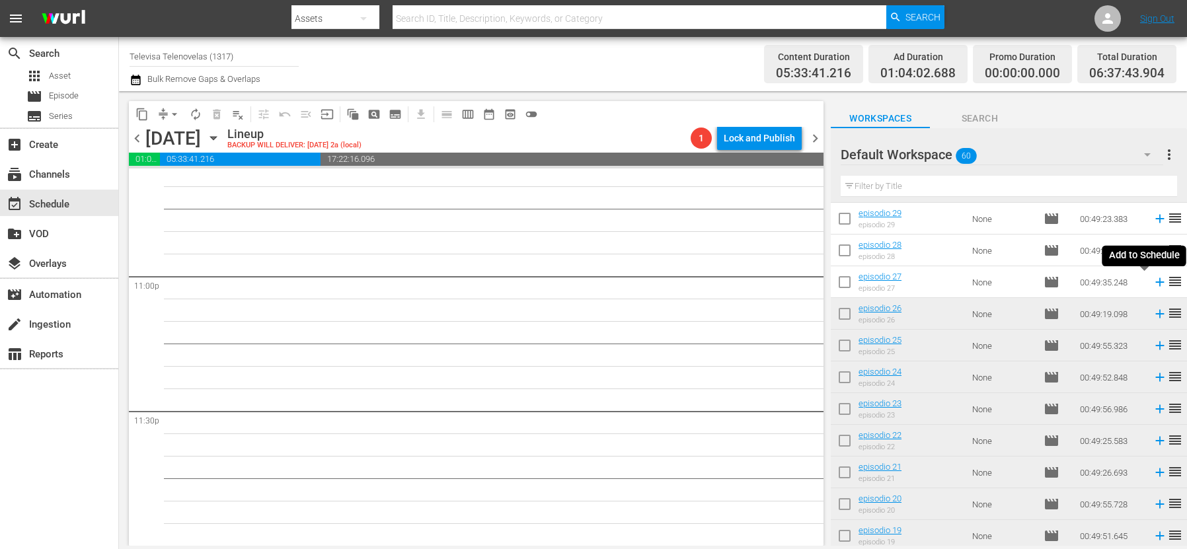
click at [1153, 284] on icon at bounding box center [1160, 282] width 15 height 15
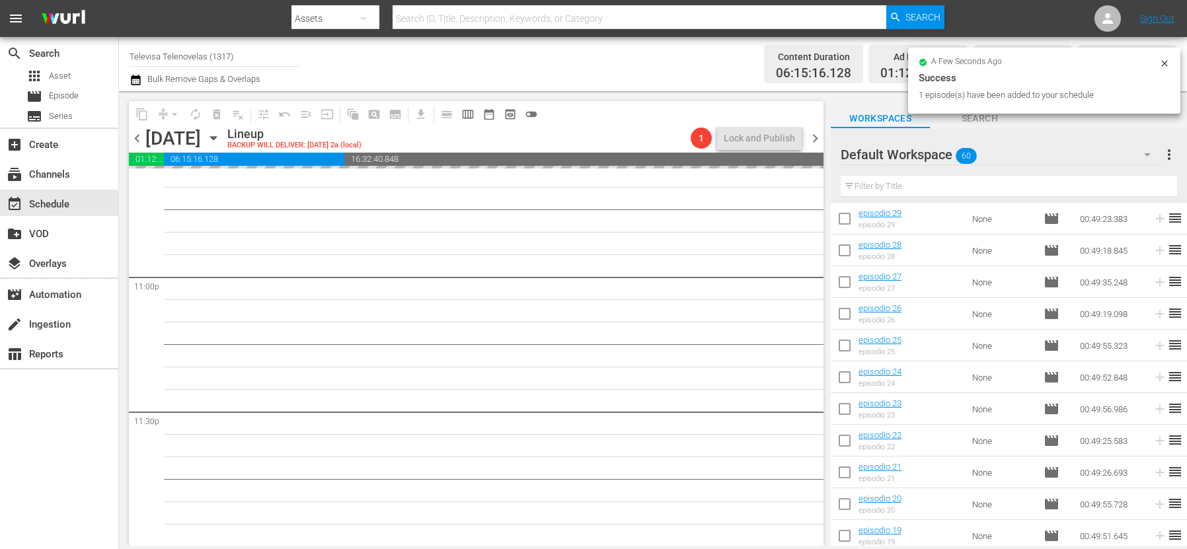
scroll to position [6094, 0]
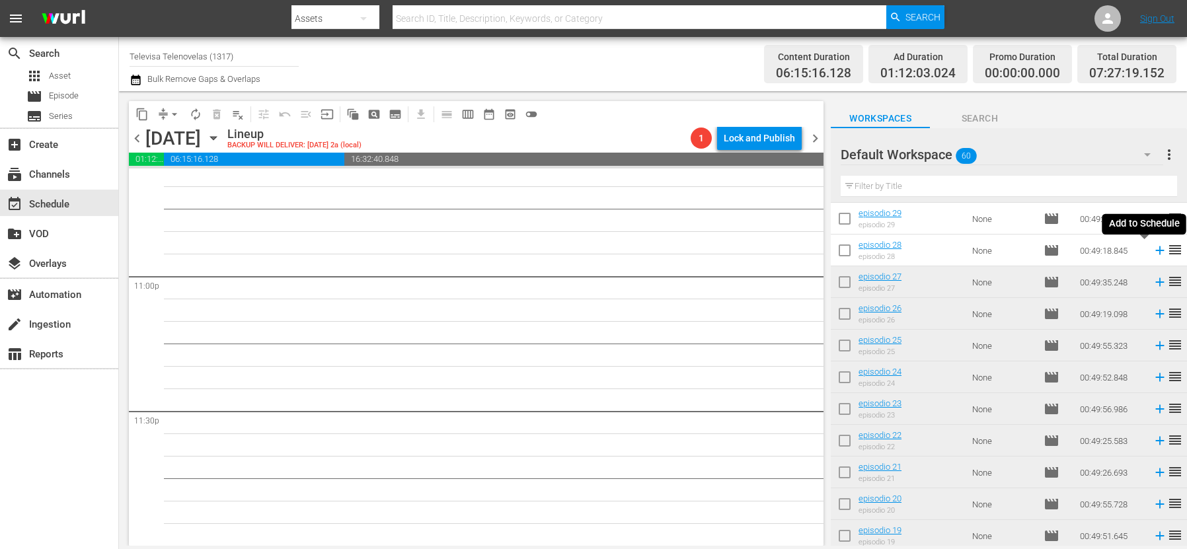
click at [1155, 250] on icon at bounding box center [1159, 251] width 9 height 9
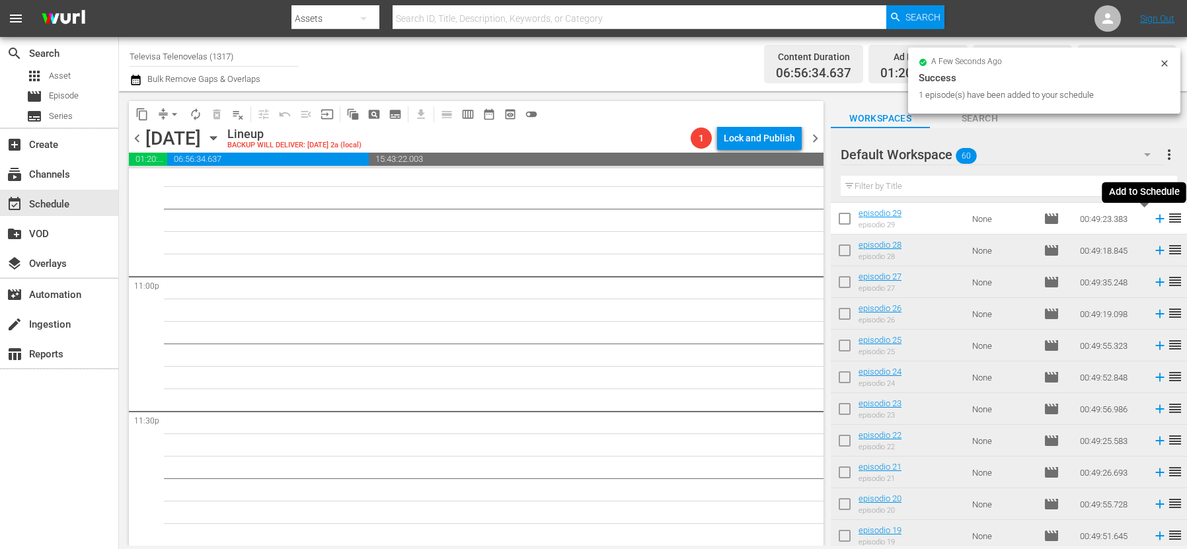
click at [1155, 220] on icon at bounding box center [1159, 219] width 9 height 9
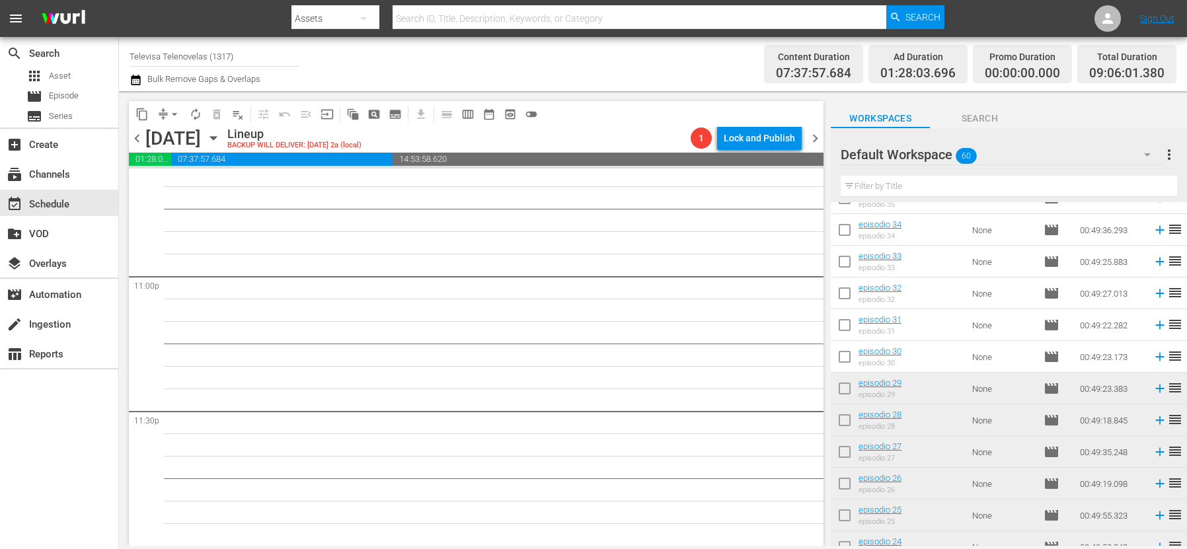
scroll to position [817, 0]
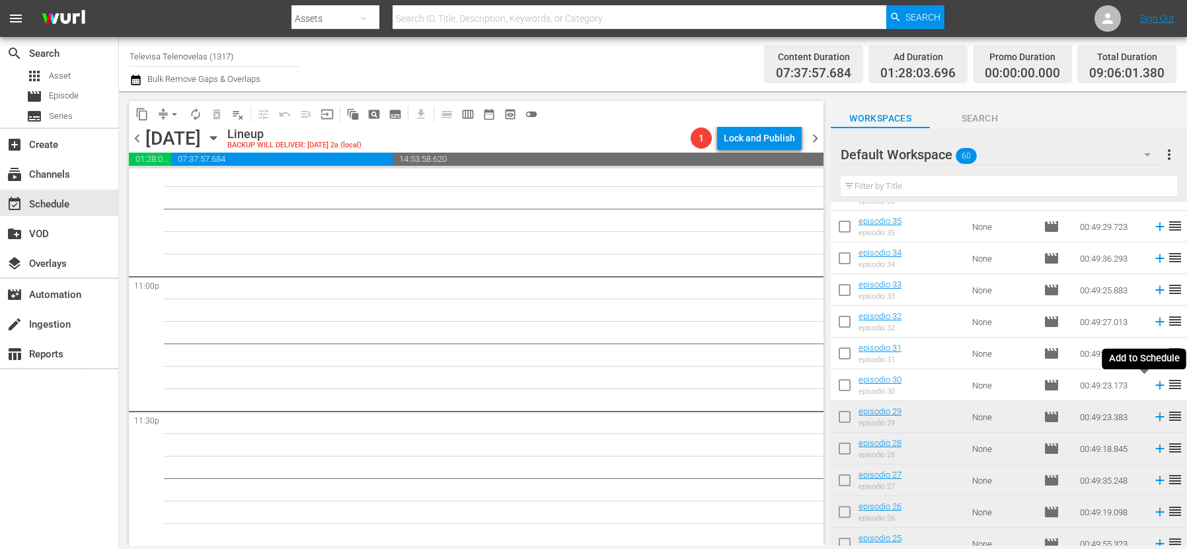
click at [1153, 387] on icon at bounding box center [1160, 385] width 15 height 15
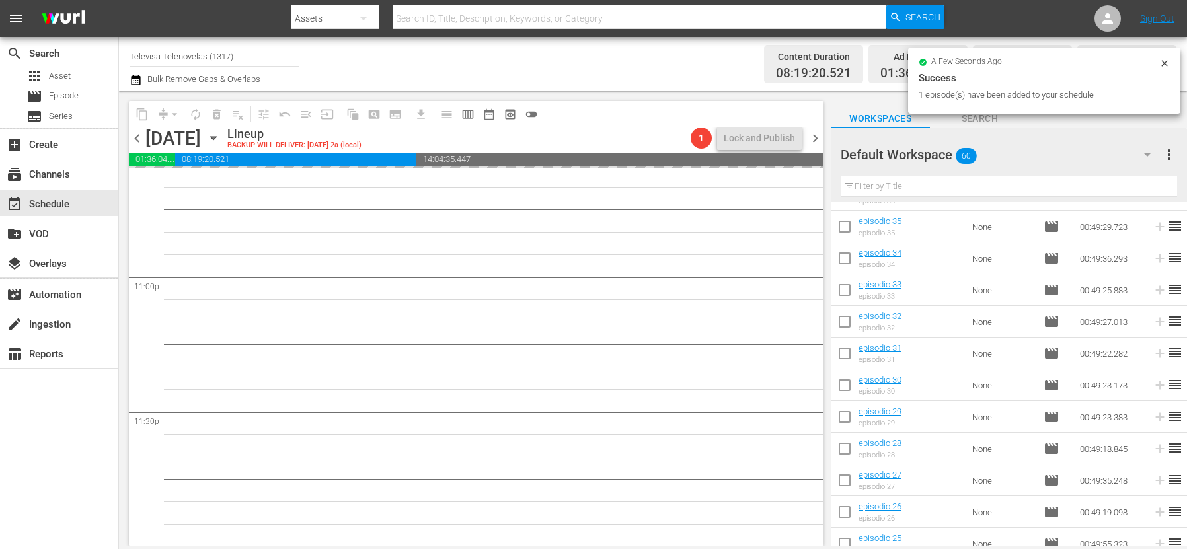
scroll to position [6094, 0]
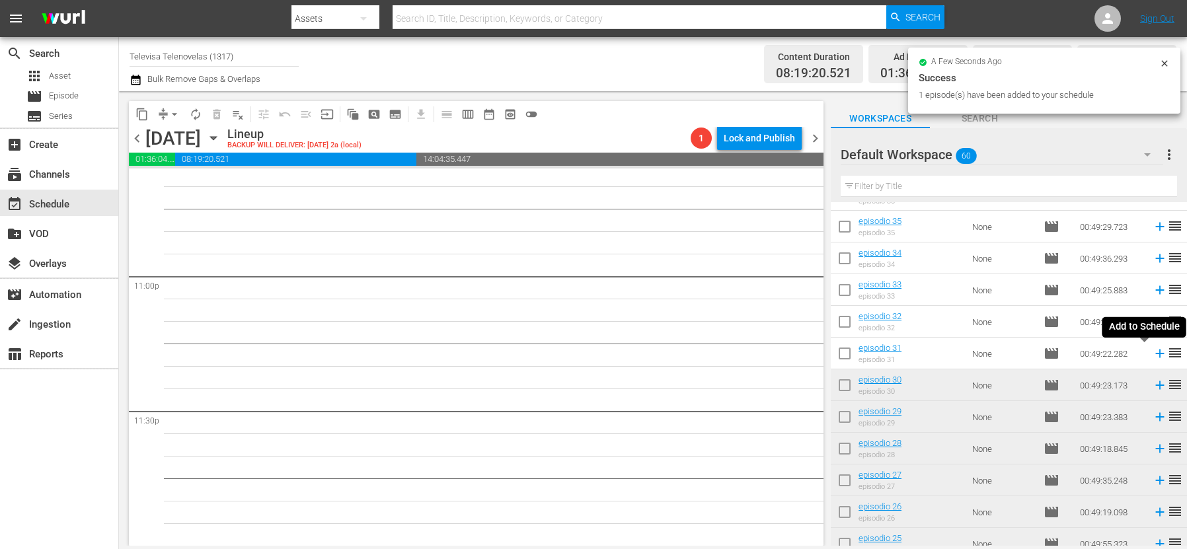
click at [1155, 355] on icon at bounding box center [1159, 354] width 9 height 9
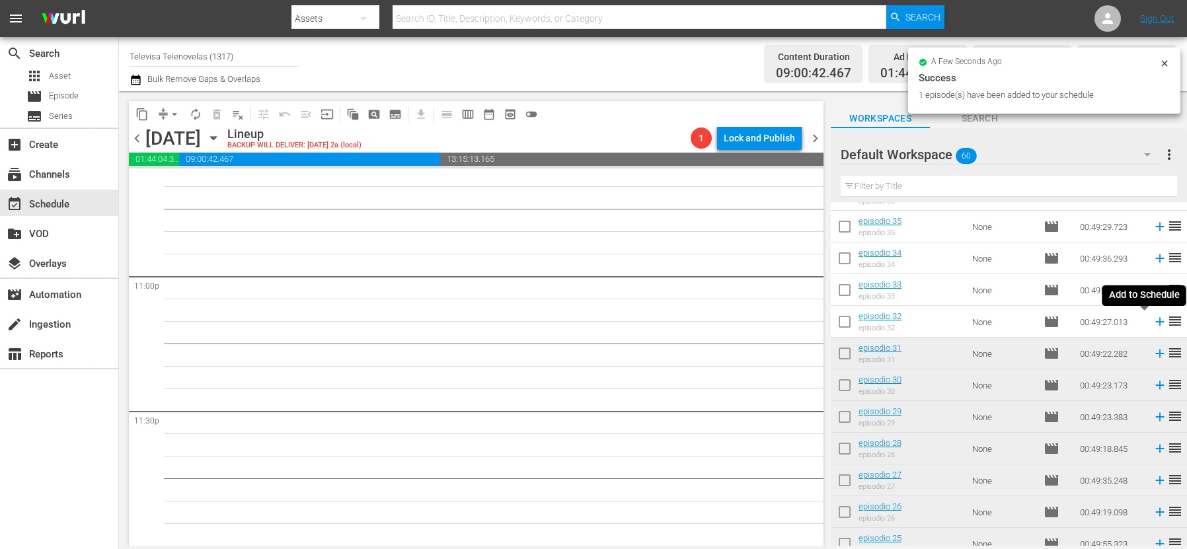
click at [1155, 324] on icon at bounding box center [1159, 322] width 9 height 9
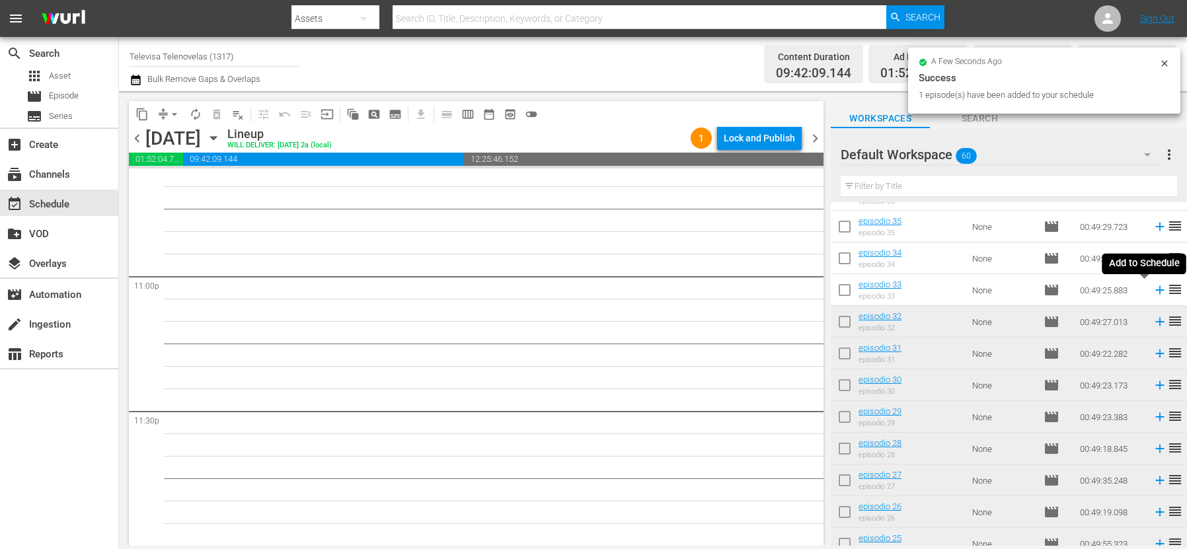
click at [1155, 291] on icon at bounding box center [1159, 290] width 9 height 9
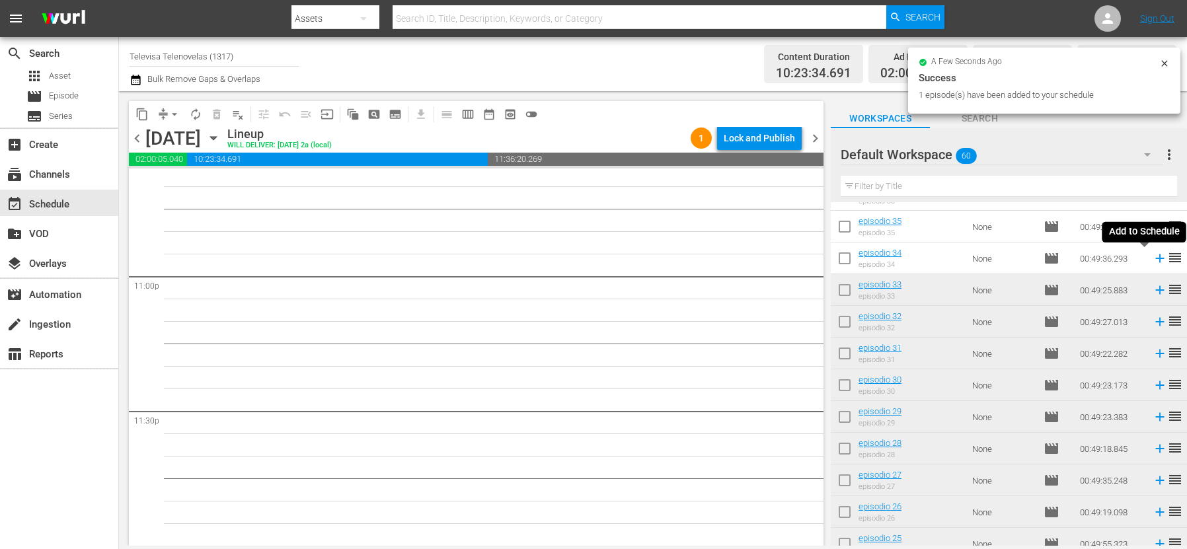
click at [1155, 260] on icon at bounding box center [1159, 258] width 9 height 9
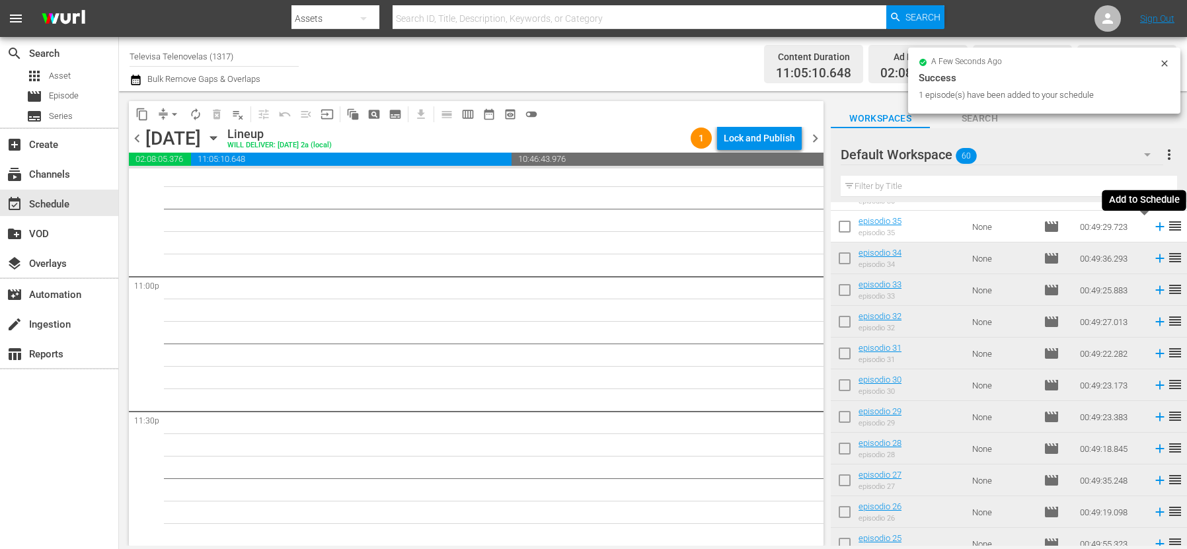
click at [1155, 227] on icon at bounding box center [1159, 227] width 9 height 9
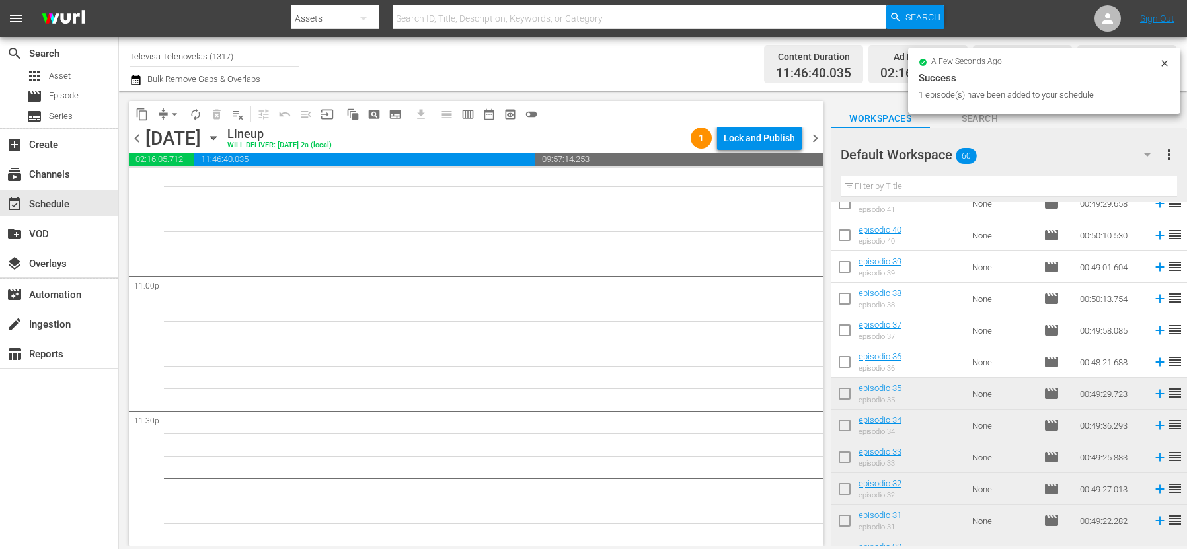
scroll to position [619, 0]
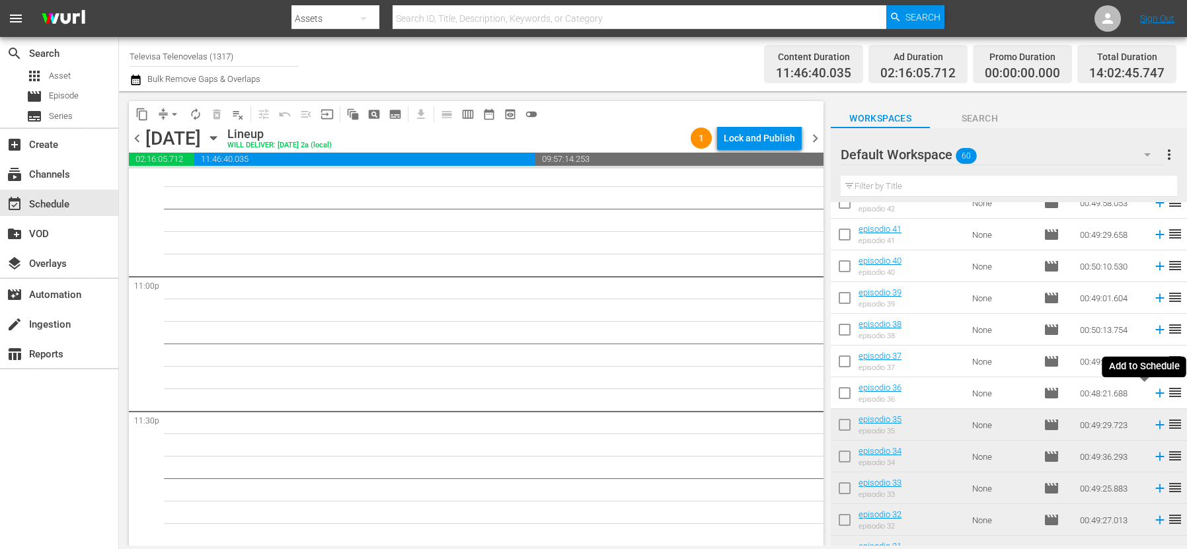
click at [1155, 394] on icon at bounding box center [1159, 393] width 9 height 9
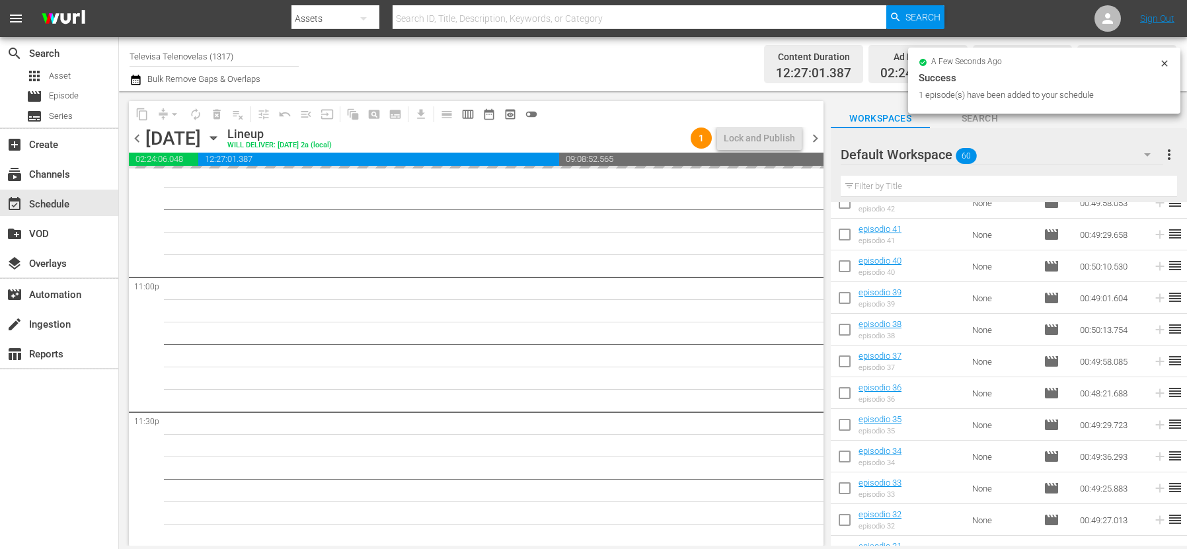
scroll to position [6094, 0]
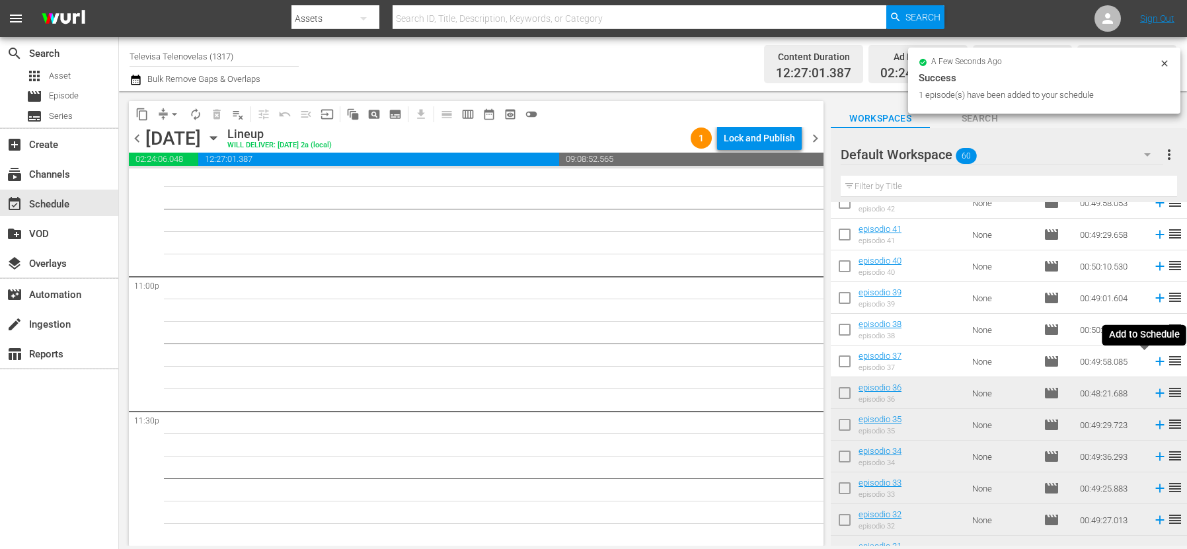
click at [1155, 363] on icon at bounding box center [1159, 362] width 9 height 9
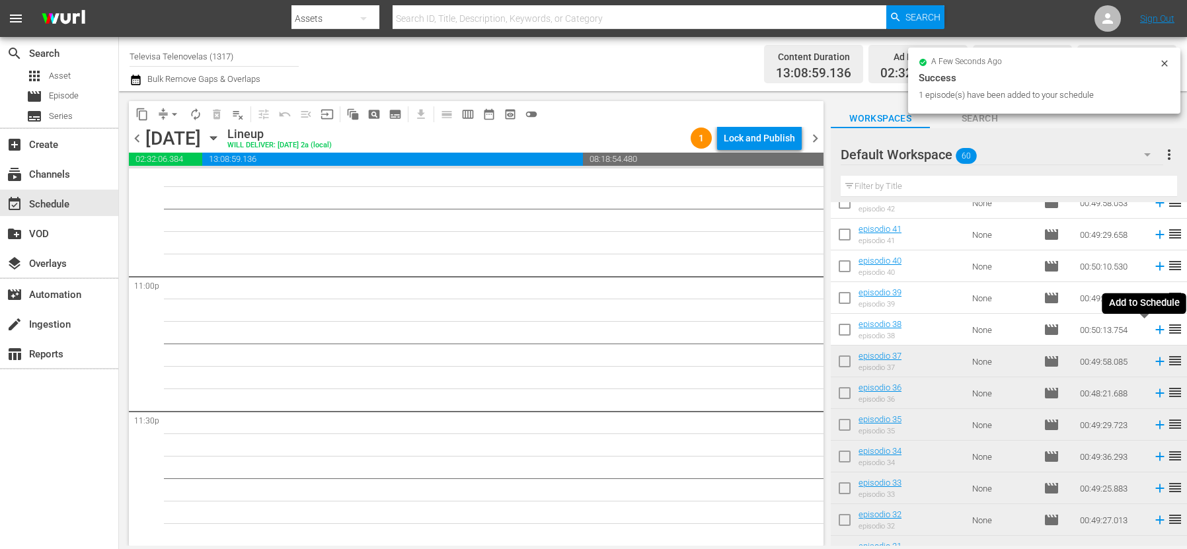
click at [1153, 329] on icon at bounding box center [1160, 330] width 15 height 15
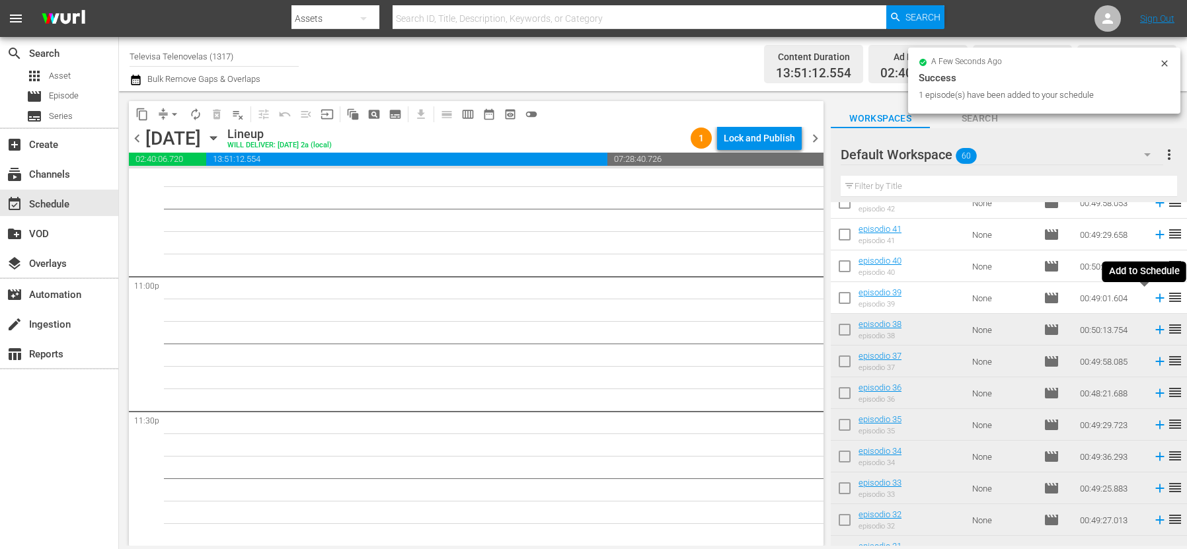
click at [1155, 298] on icon at bounding box center [1159, 298] width 9 height 9
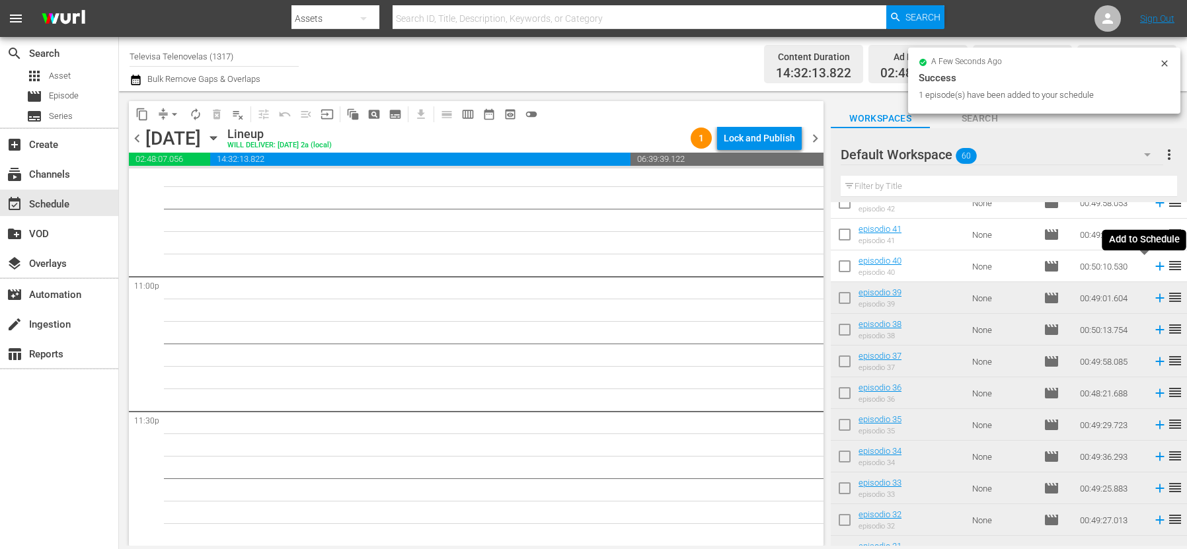
click at [1153, 268] on icon at bounding box center [1160, 266] width 15 height 15
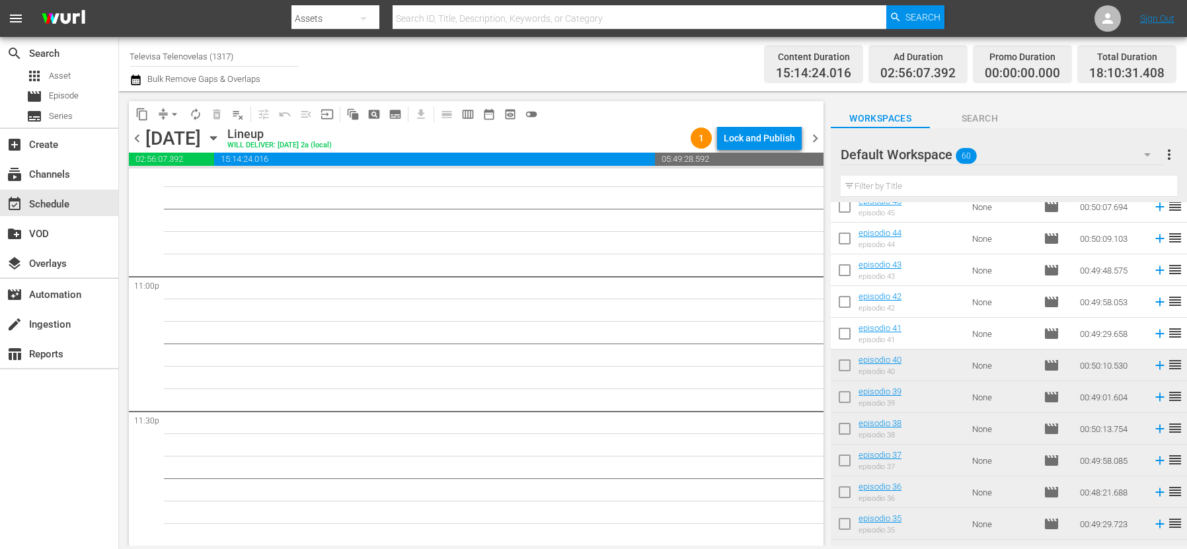
scroll to position [420, 0]
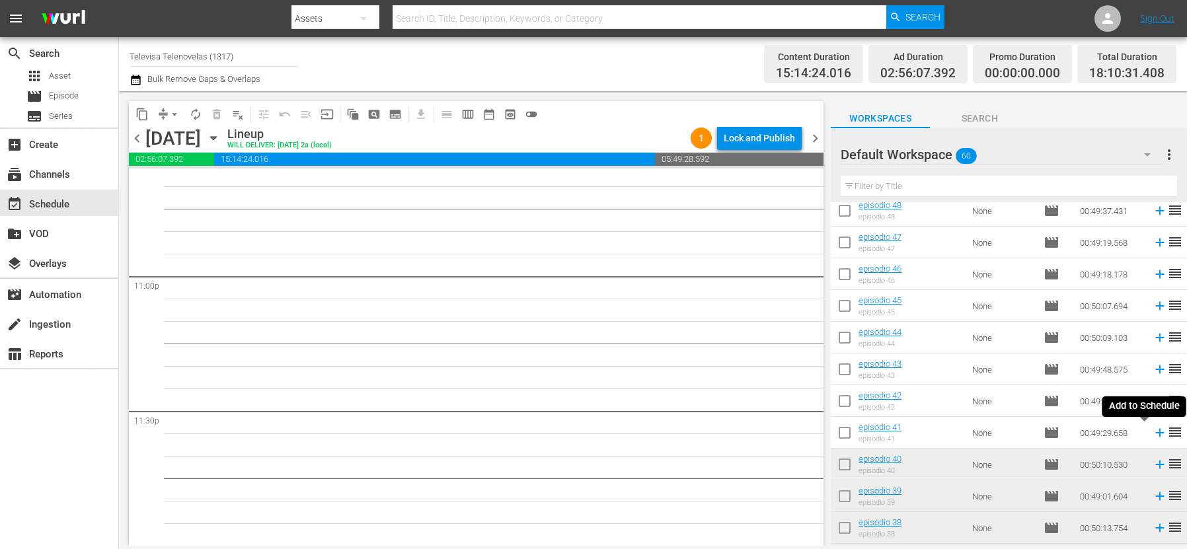
click at [1155, 433] on icon at bounding box center [1159, 433] width 9 height 9
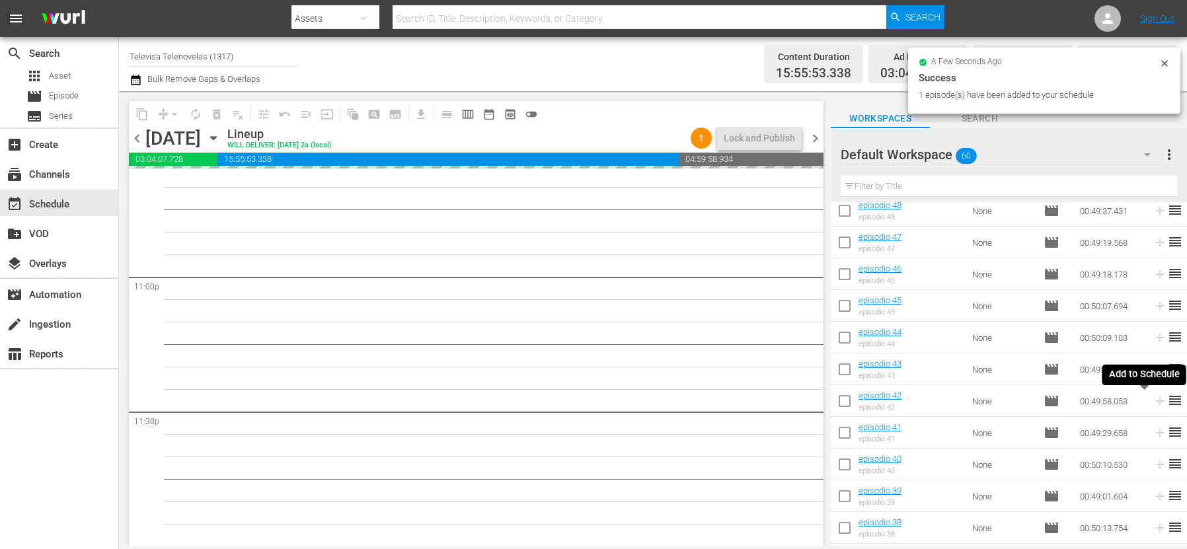
scroll to position [6094, 0]
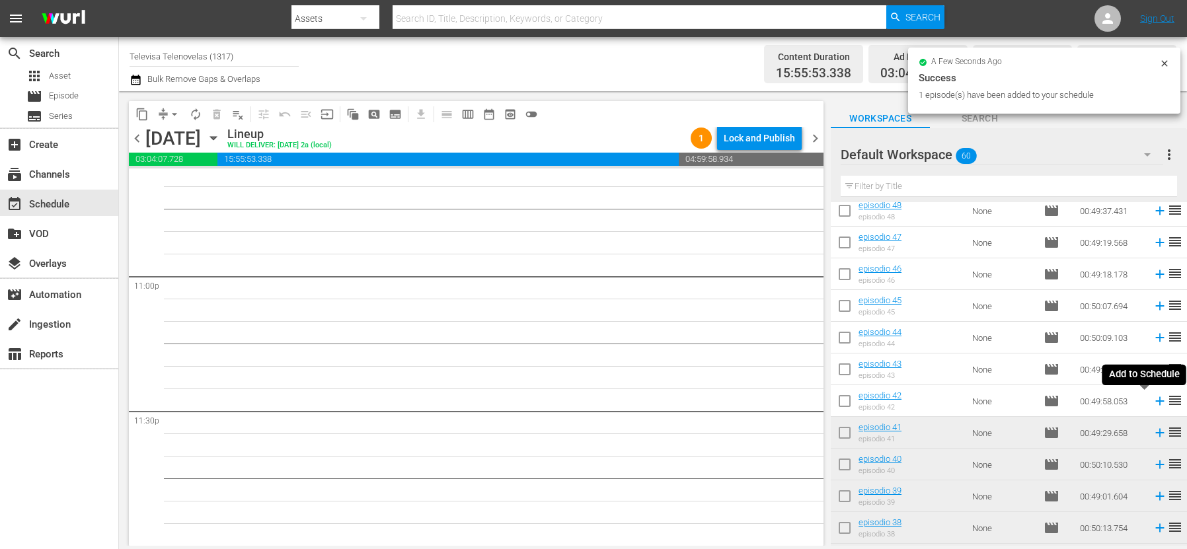
click at [1155, 402] on icon at bounding box center [1159, 401] width 9 height 9
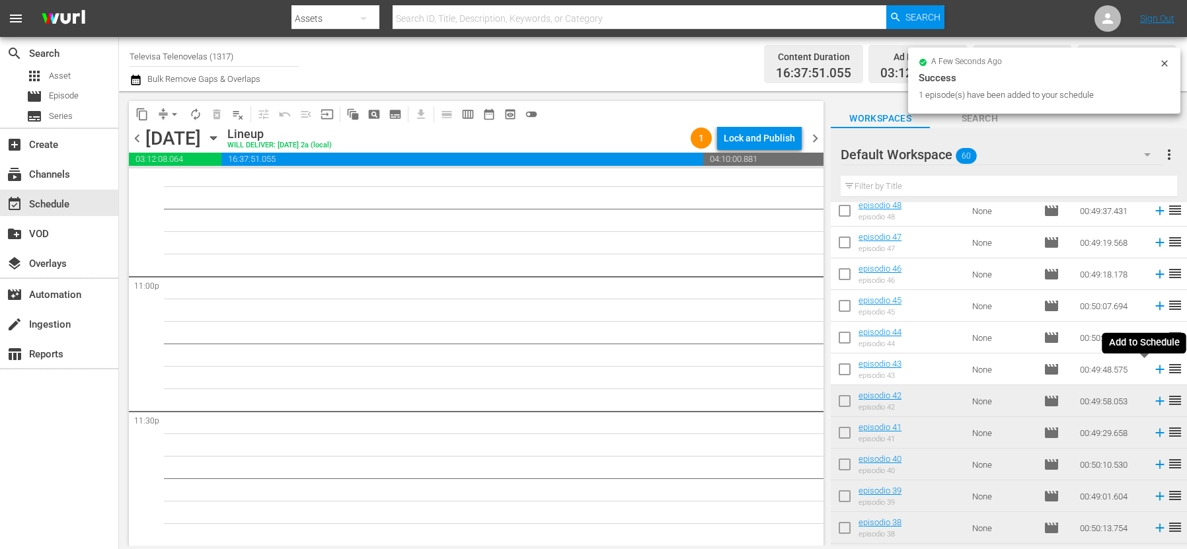
click at [1155, 369] on icon at bounding box center [1159, 369] width 9 height 9
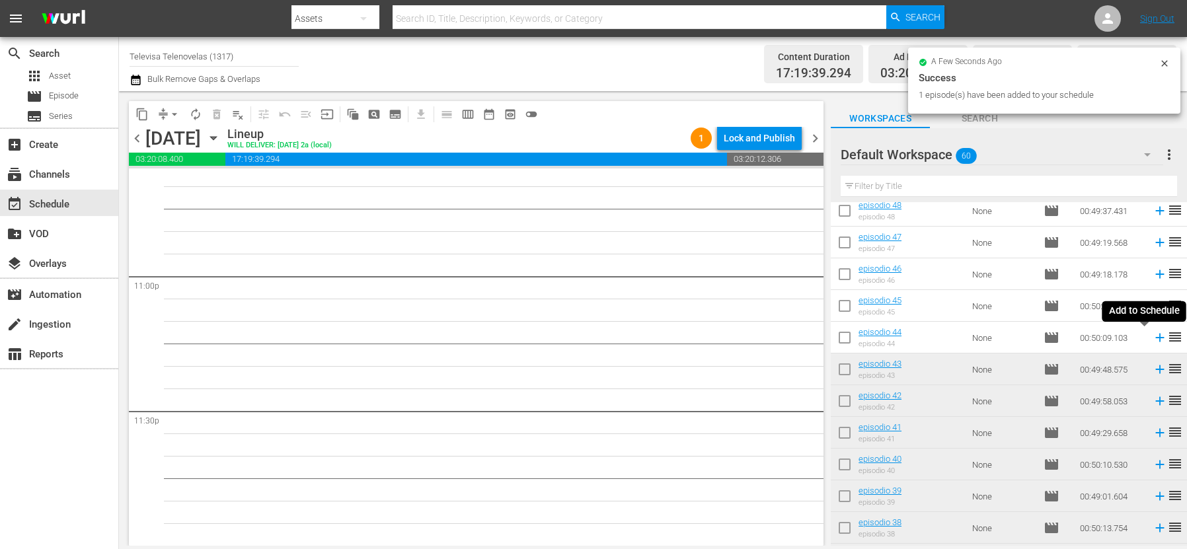
click at [1153, 339] on icon at bounding box center [1160, 337] width 15 height 15
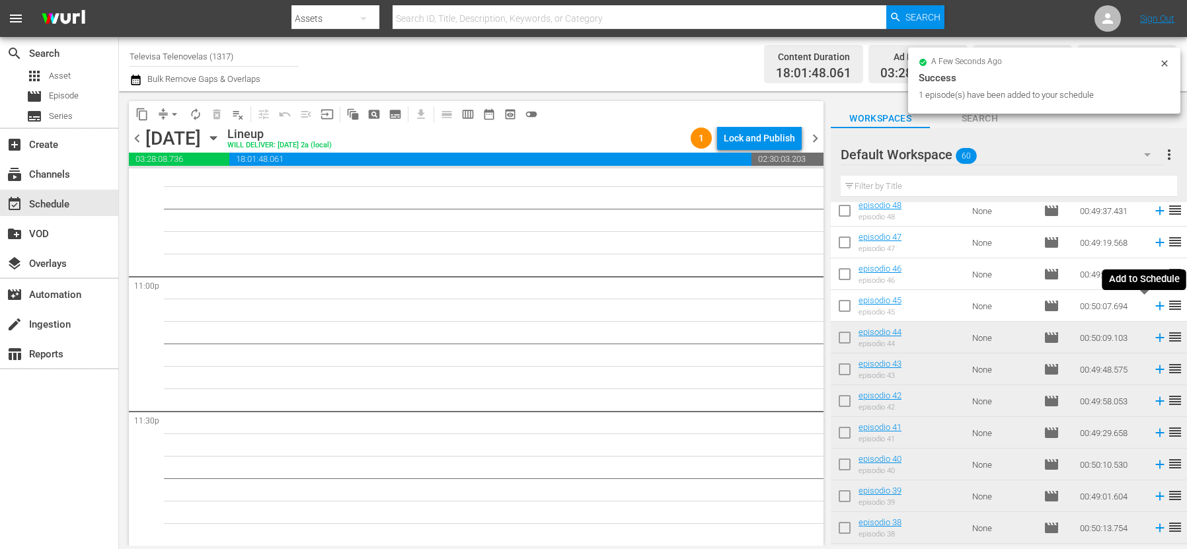
click at [1155, 305] on icon at bounding box center [1159, 306] width 9 height 9
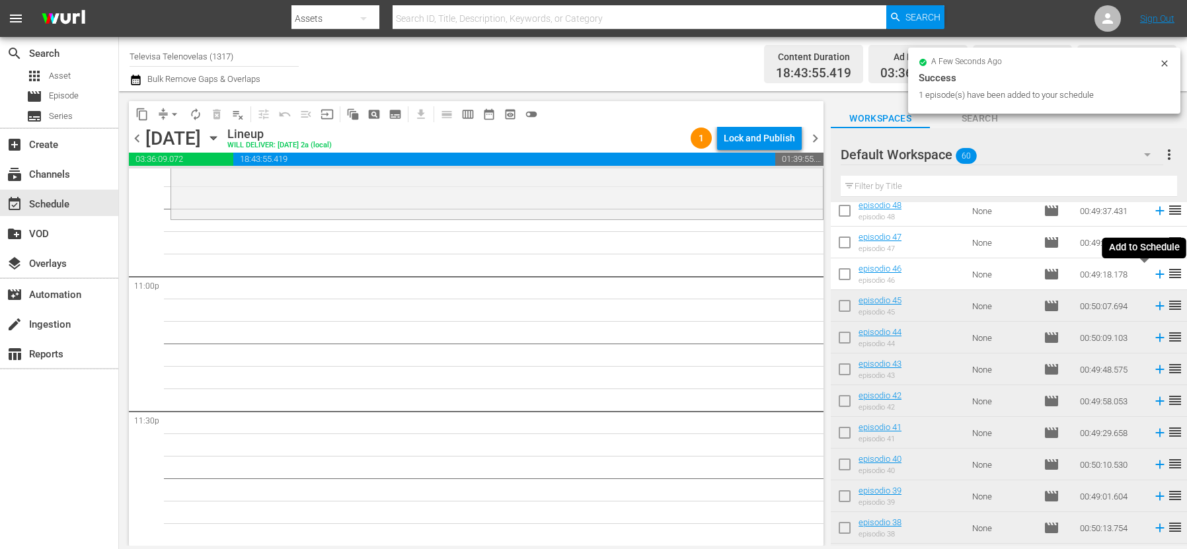
click at [1155, 276] on icon at bounding box center [1159, 274] width 9 height 9
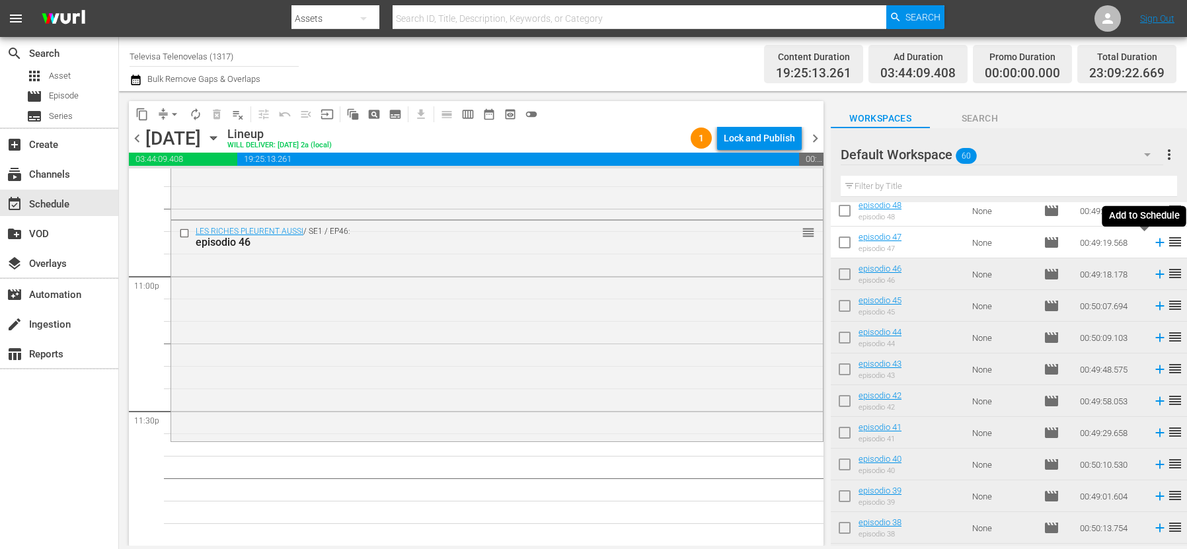
click at [1155, 244] on icon at bounding box center [1159, 243] width 9 height 9
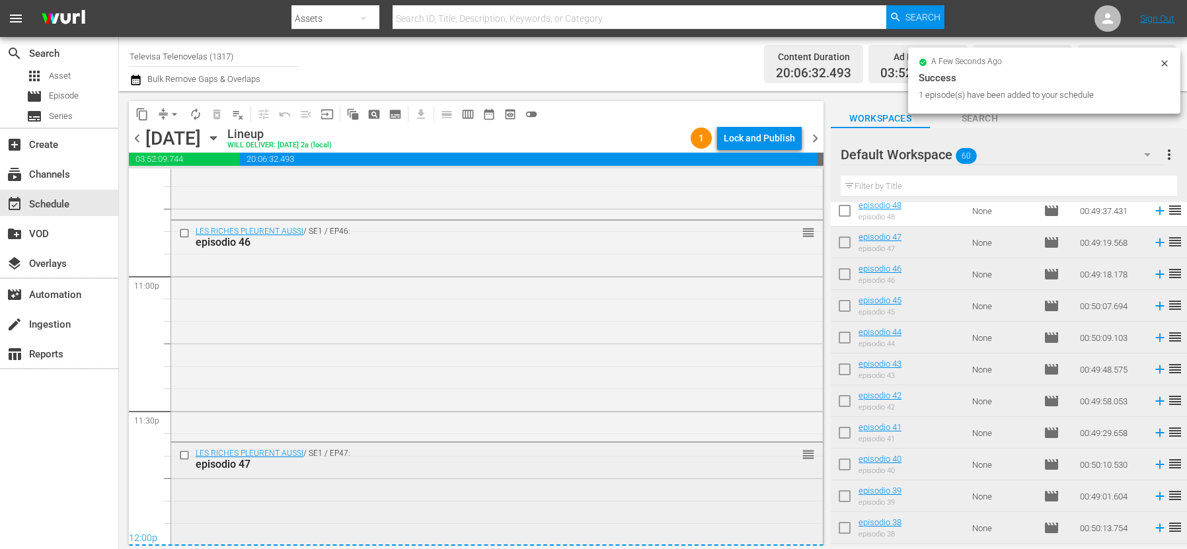
scroll to position [6211, 0]
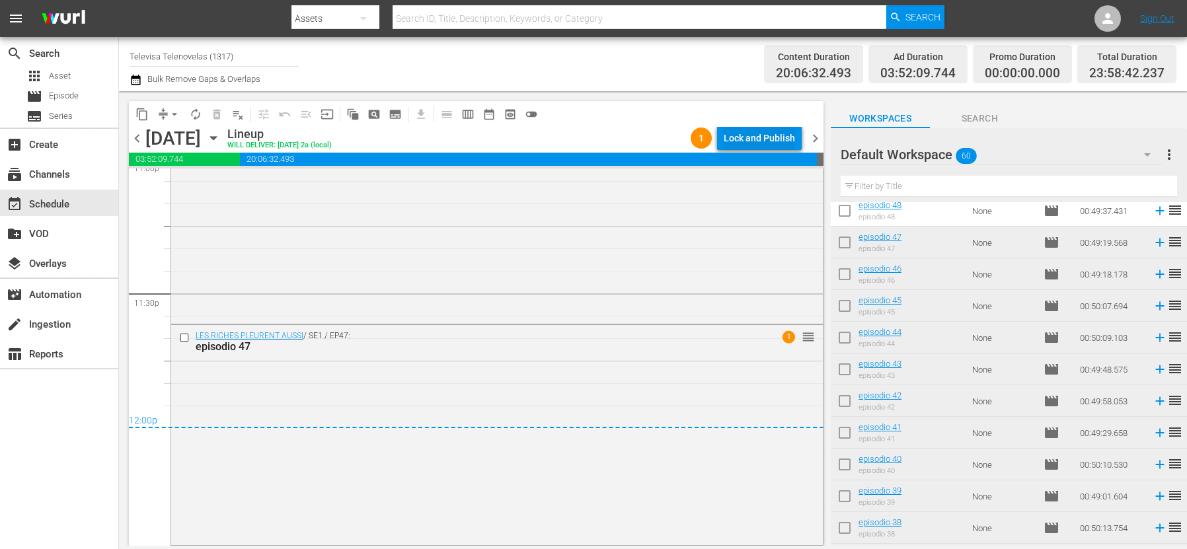
click at [763, 139] on div "Lock and Publish" at bounding box center [759, 138] width 71 height 24
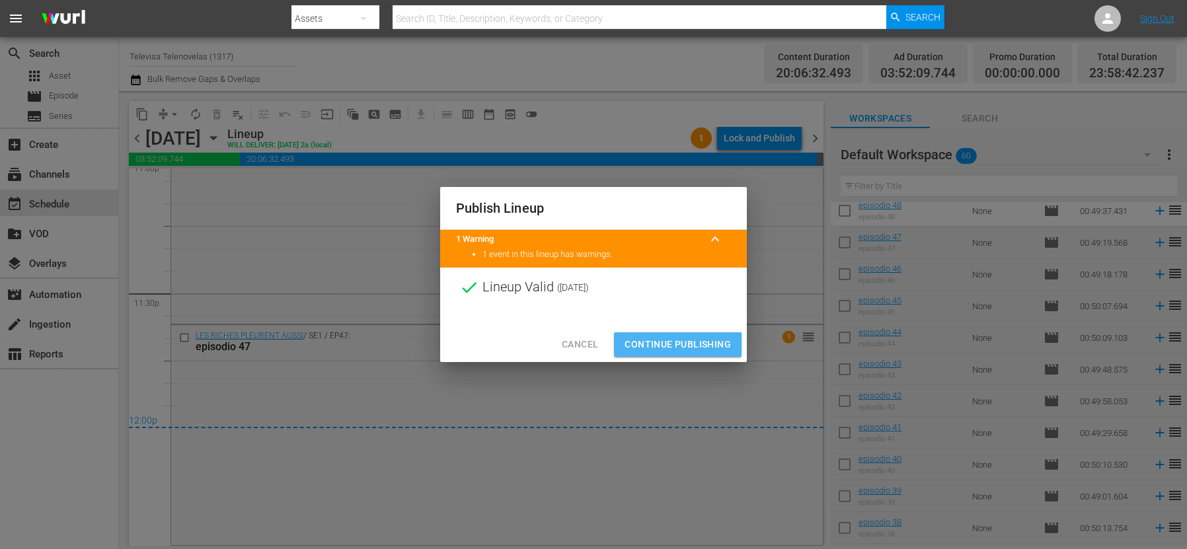
click at [657, 347] on span "Continue Publishing" at bounding box center [678, 344] width 106 height 17
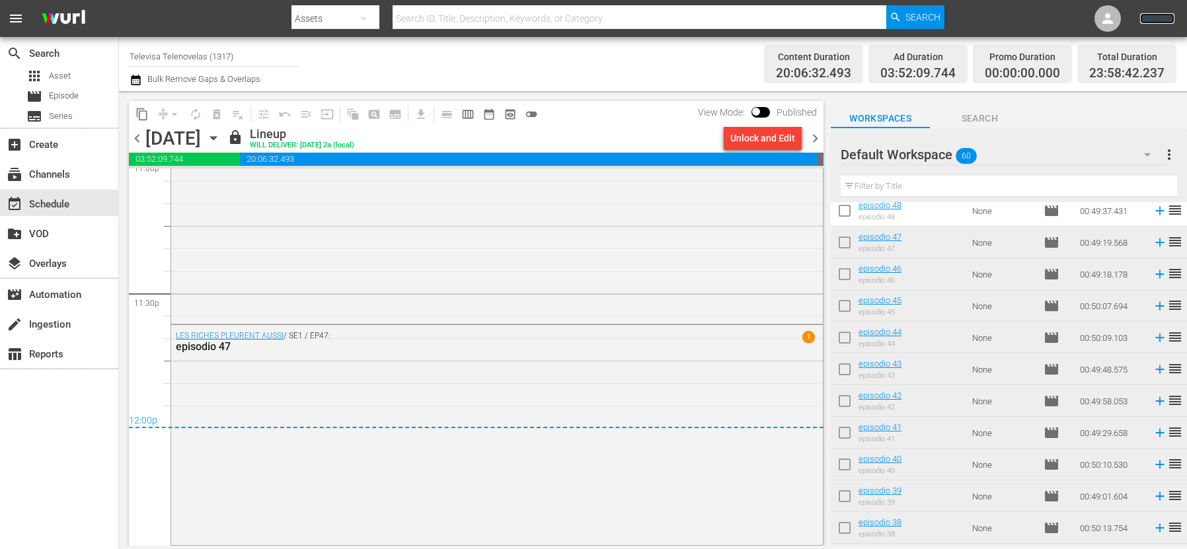
click at [1157, 22] on link "Sign Out" at bounding box center [1157, 18] width 34 height 11
